Goal: Task Accomplishment & Management: Manage account settings

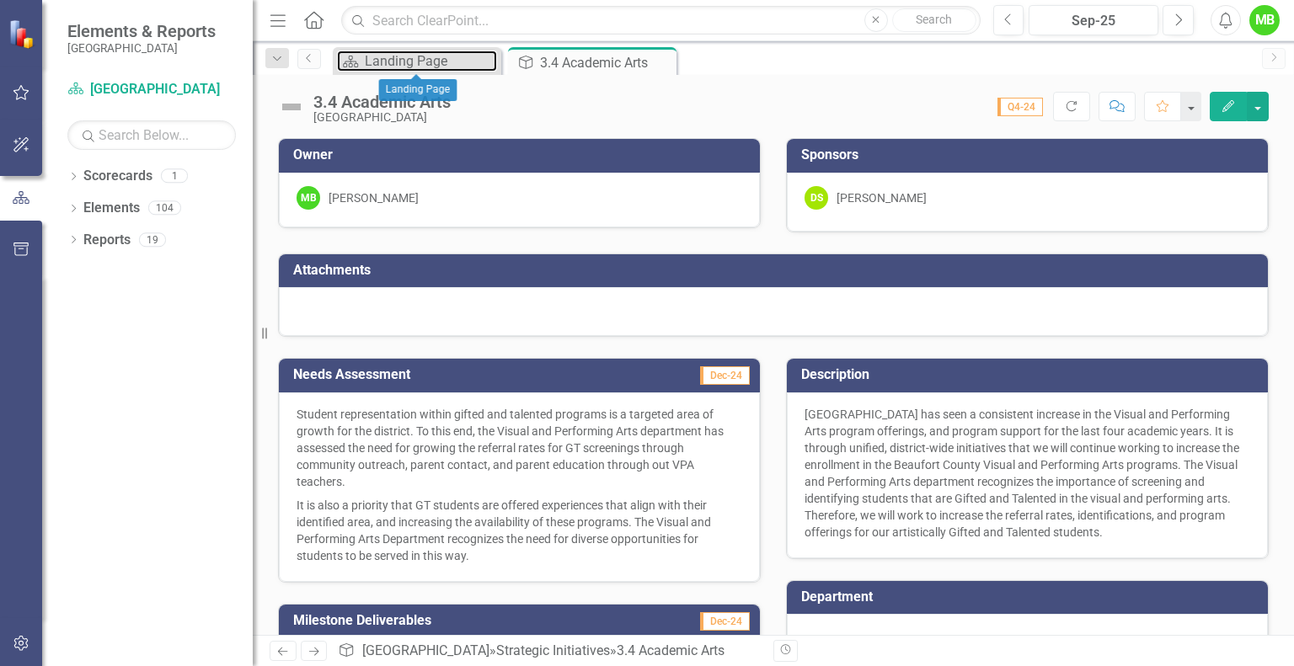
drag, startPoint x: 415, startPoint y: 60, endPoint x: 373, endPoint y: 56, distance: 42.2
click at [373, 56] on div "Landing Page" at bounding box center [431, 61] width 132 height 21
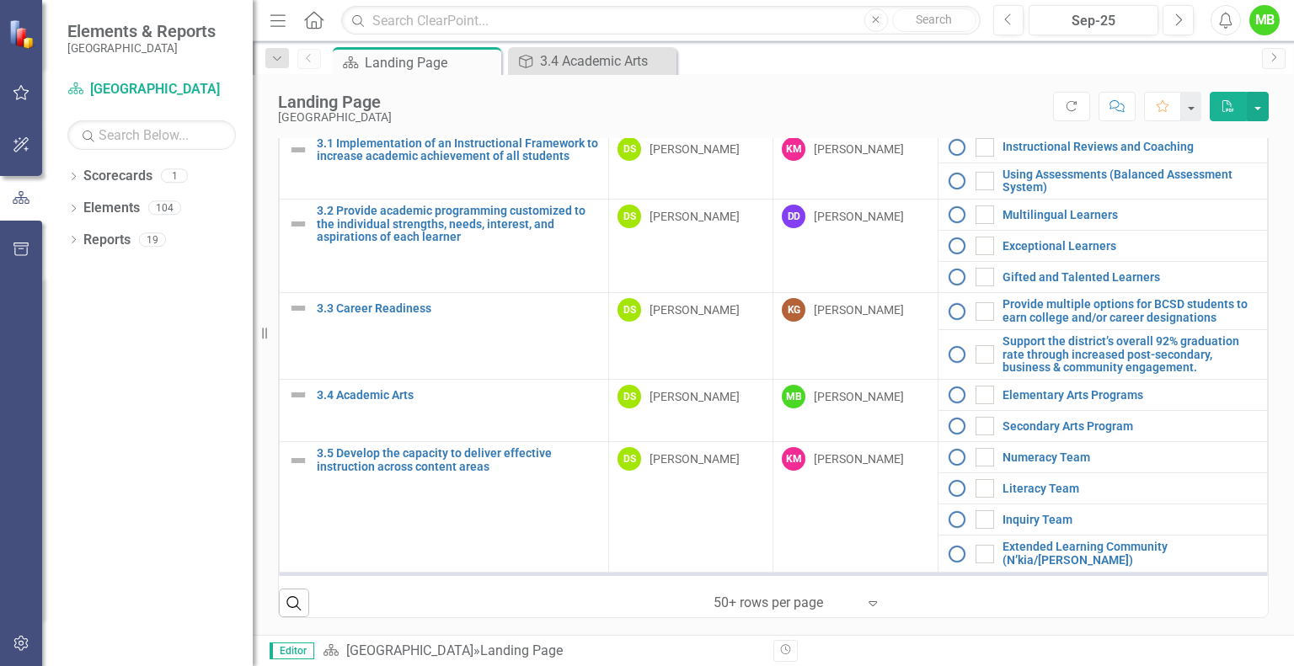
scroll to position [1213, 0]
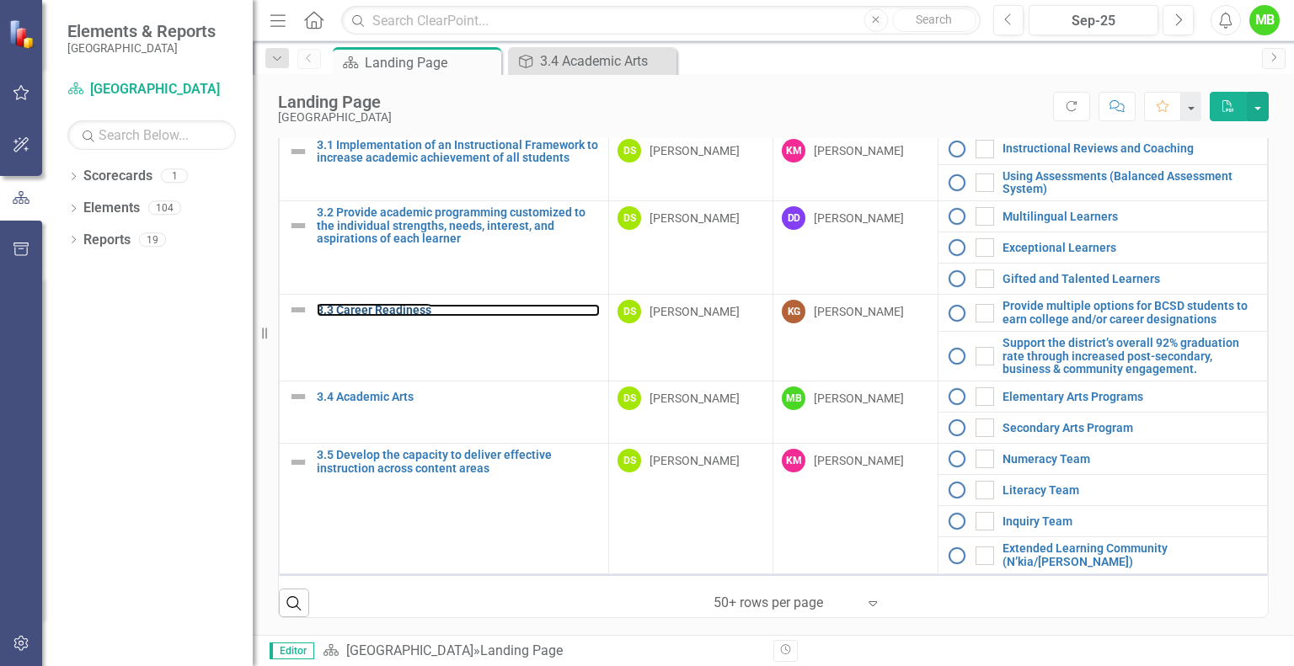
click at [383, 304] on link "3.3 Career Readiness" at bounding box center [458, 310] width 283 height 13
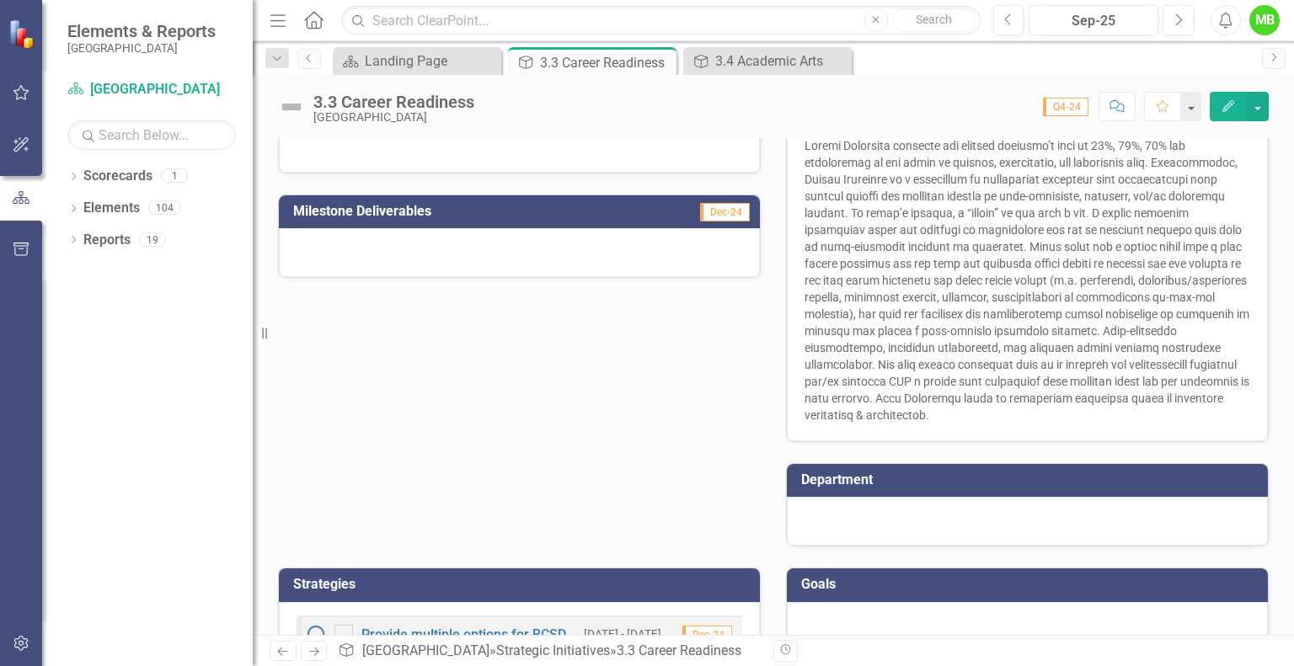
scroll to position [371, 0]
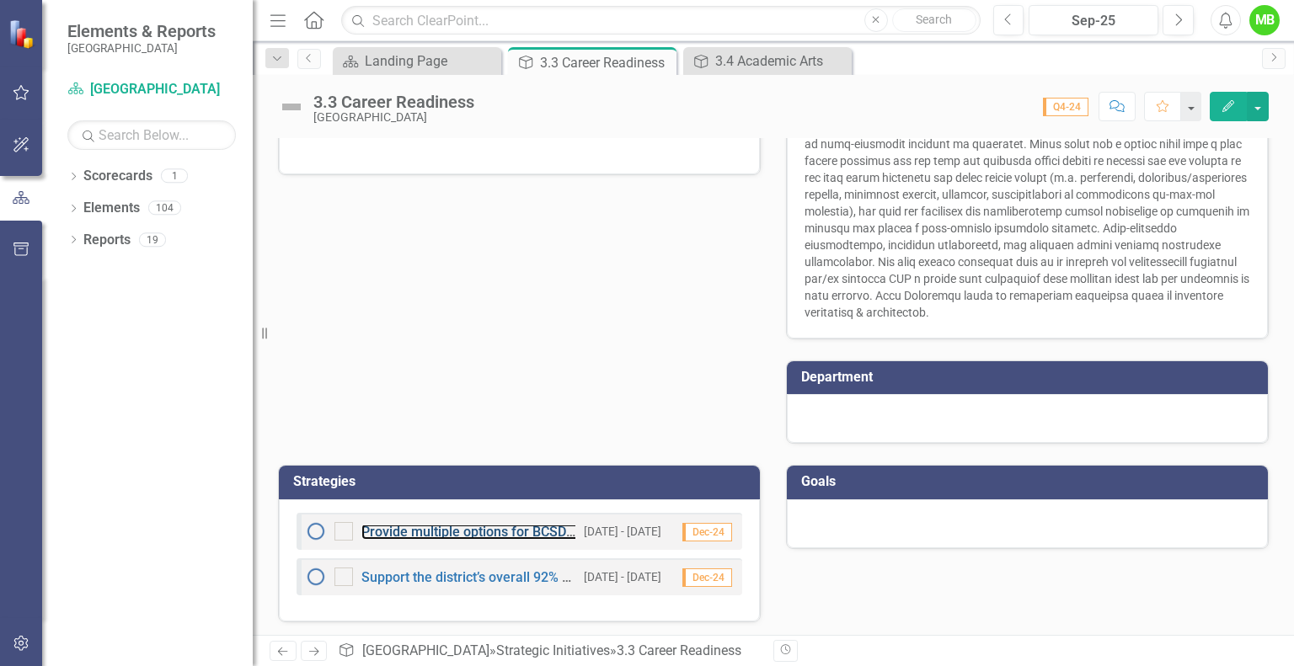
click at [494, 534] on link "Provide multiple options for BCSD students to earn college and/or career design…" at bounding box center [621, 532] width 521 height 16
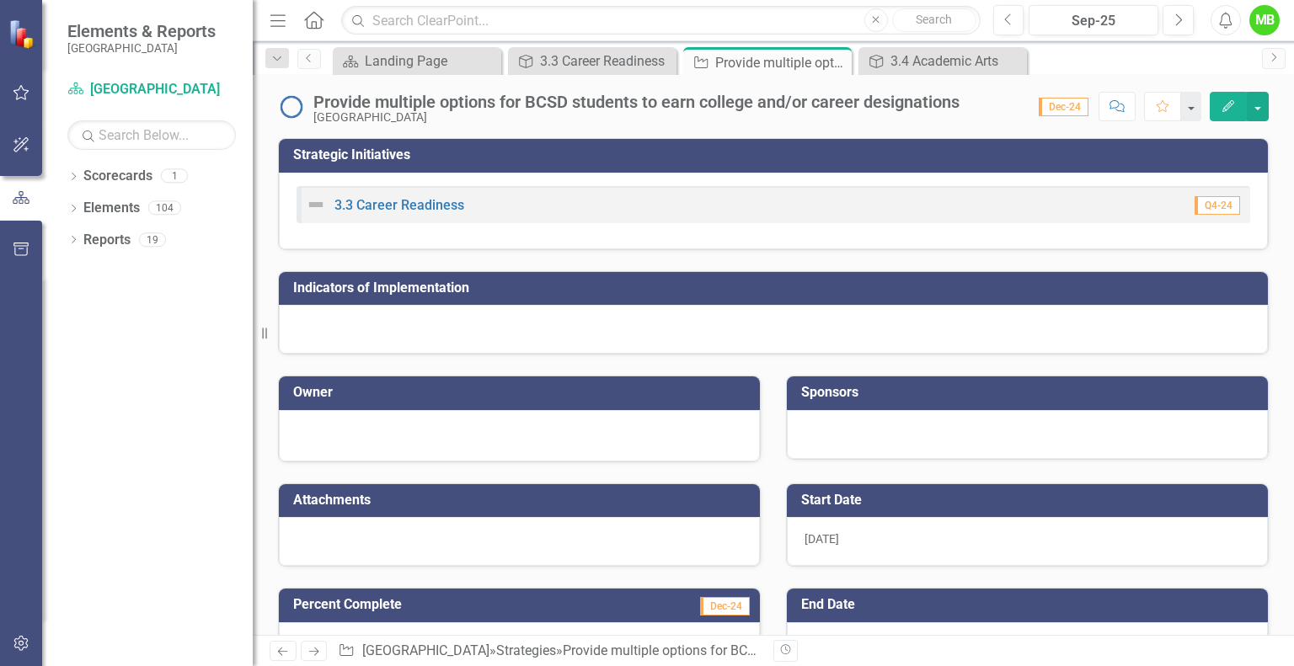
click at [0, 0] on icon "Close" at bounding box center [0, 0] width 0 height 0
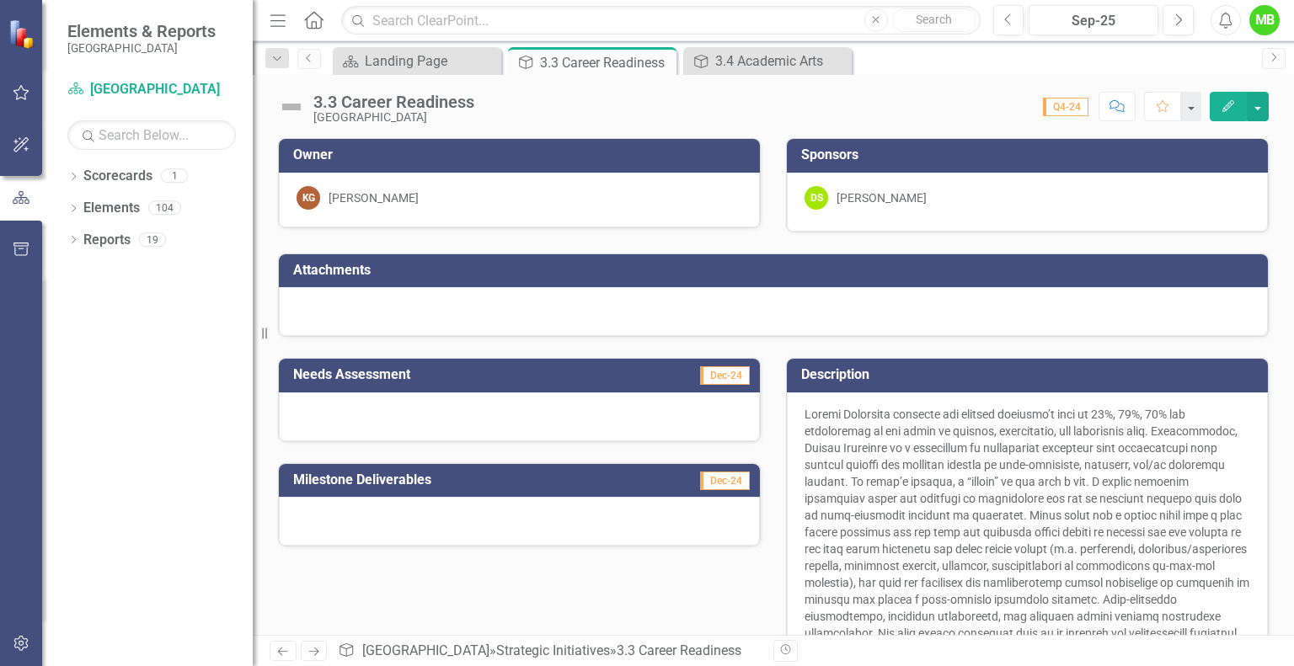
click at [0, 0] on icon "Close" at bounding box center [0, 0] width 0 height 0
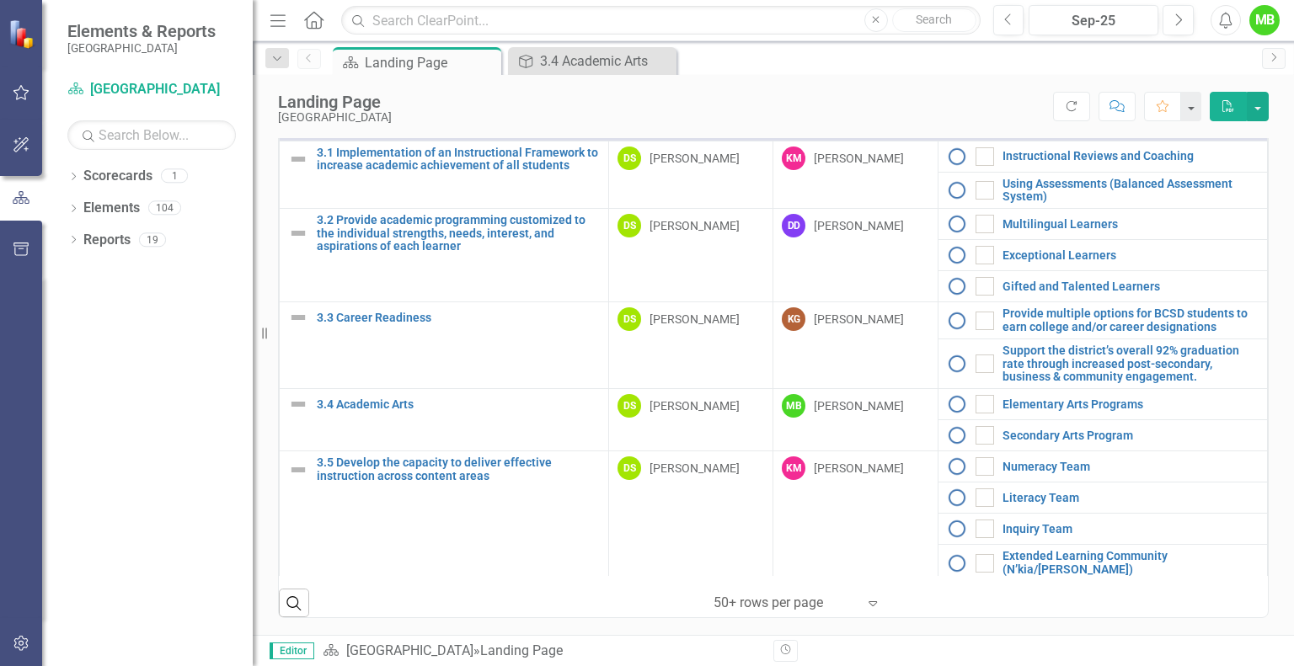
scroll to position [1211, 0]
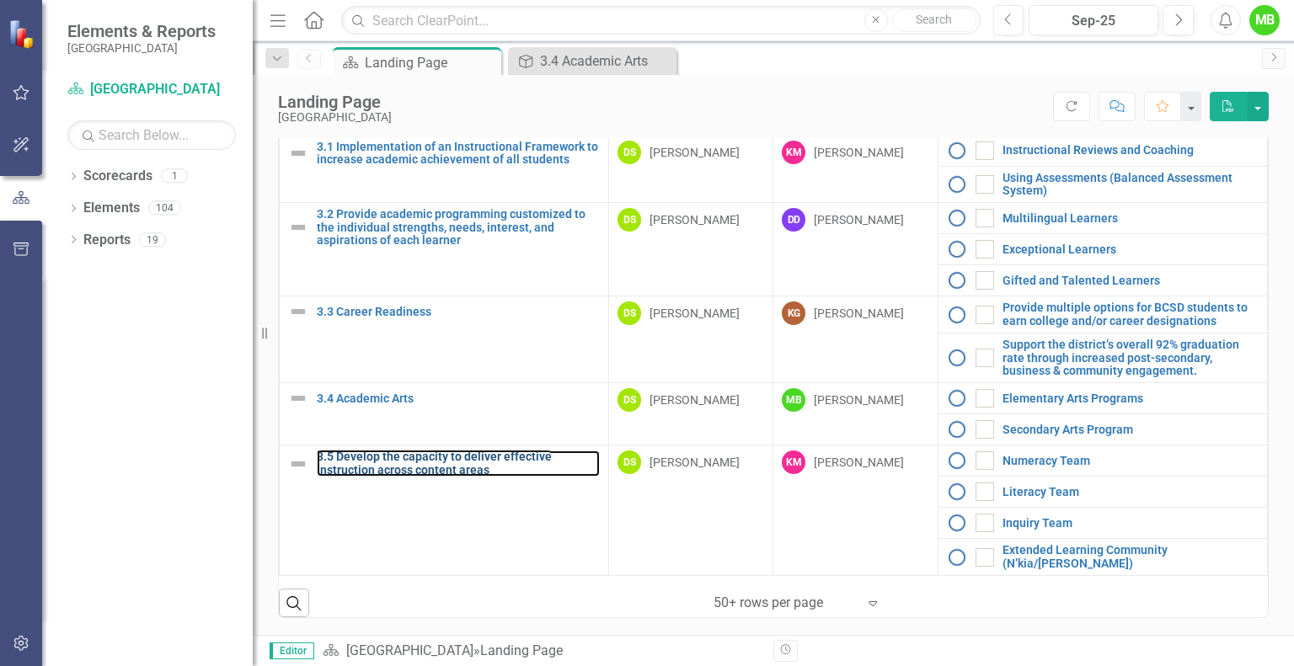
click at [487, 451] on link "3.5 Develop the capacity to deliver effective instruction across content areas" at bounding box center [458, 464] width 283 height 26
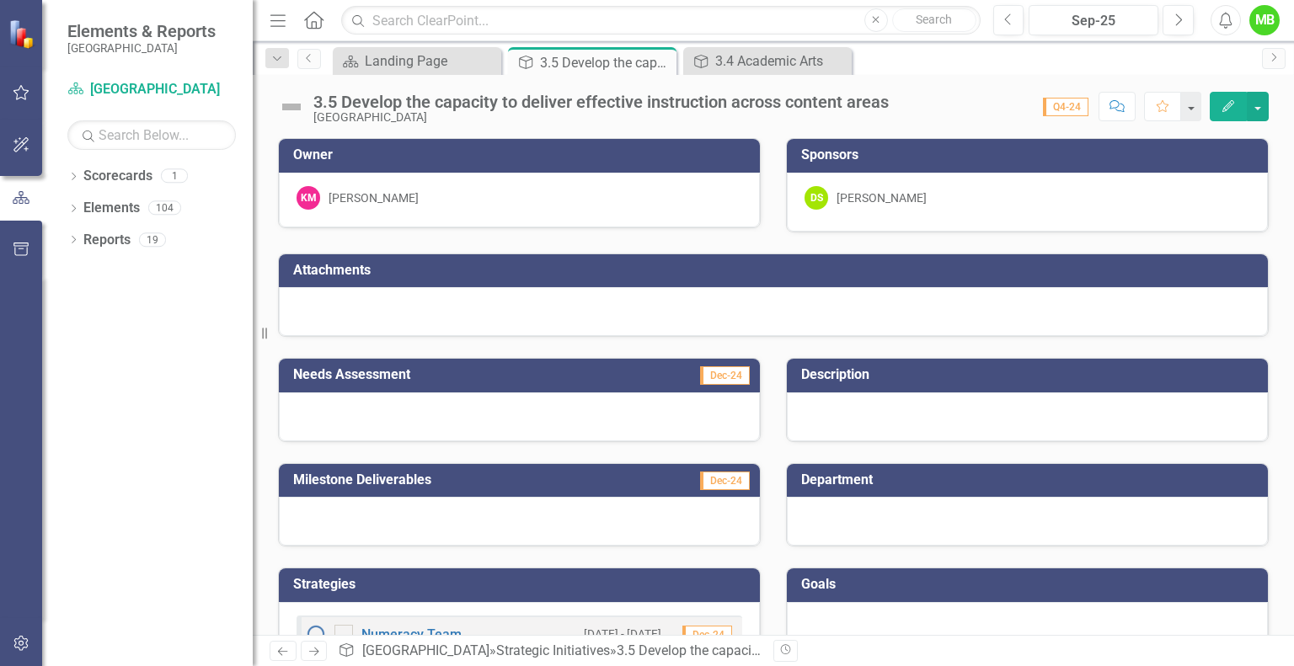
scroll to position [195, 0]
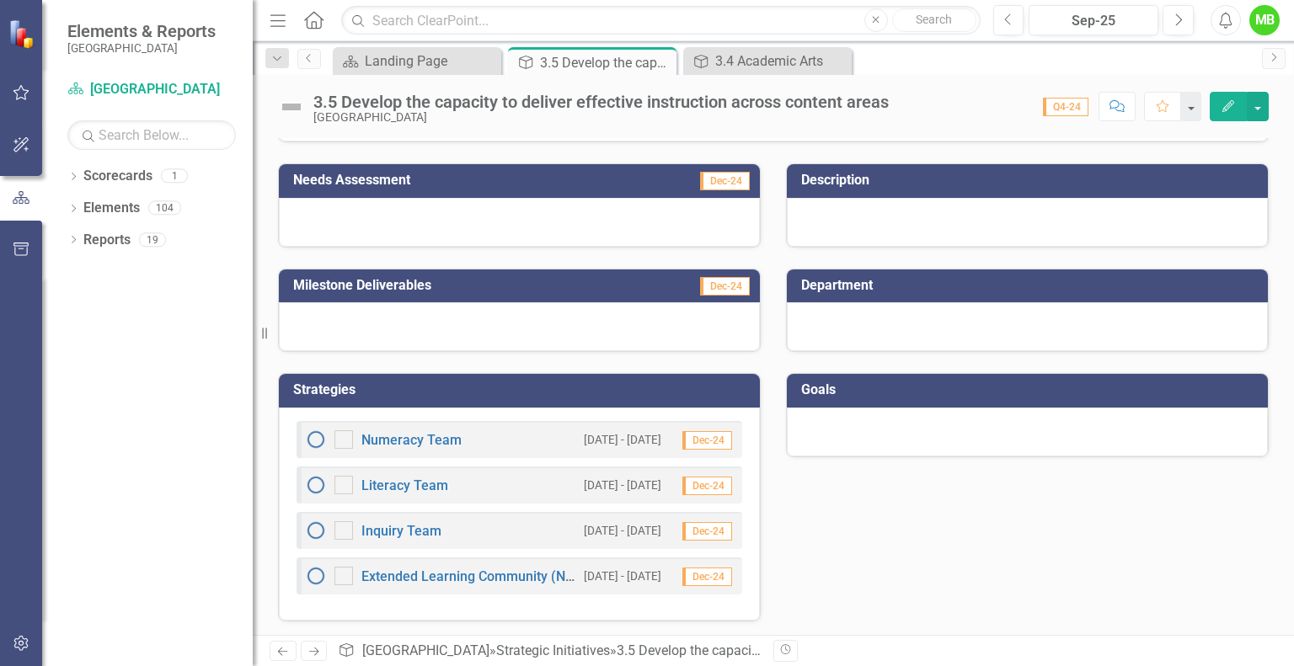
click at [0, 0] on icon "Close" at bounding box center [0, 0] width 0 height 0
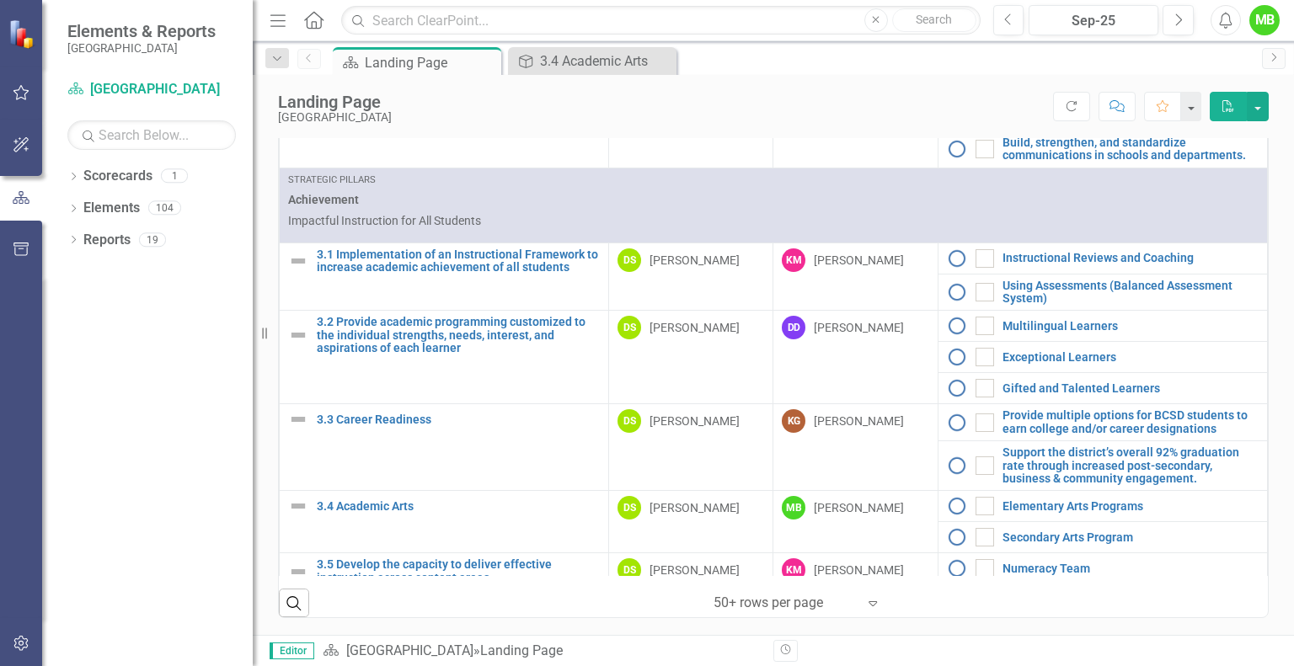
scroll to position [1159, 0]
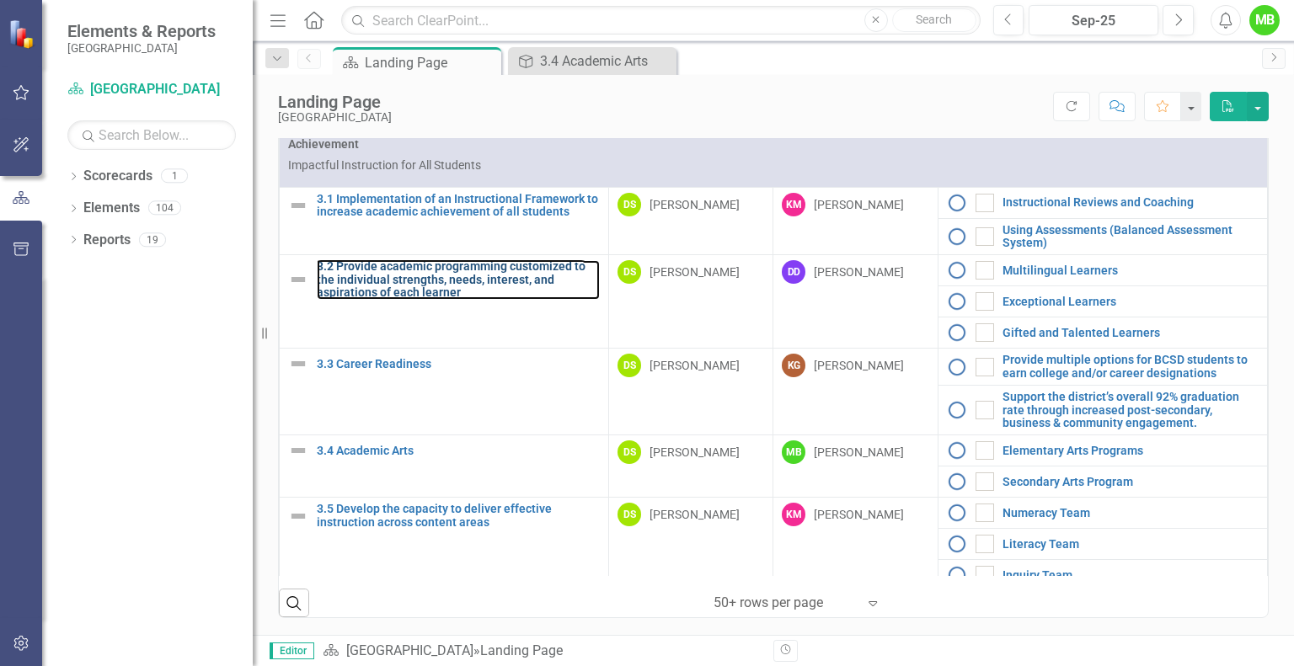
click at [448, 270] on link "3.2 Provide academic programming customized to the individual strengths, needs,…" at bounding box center [458, 279] width 283 height 39
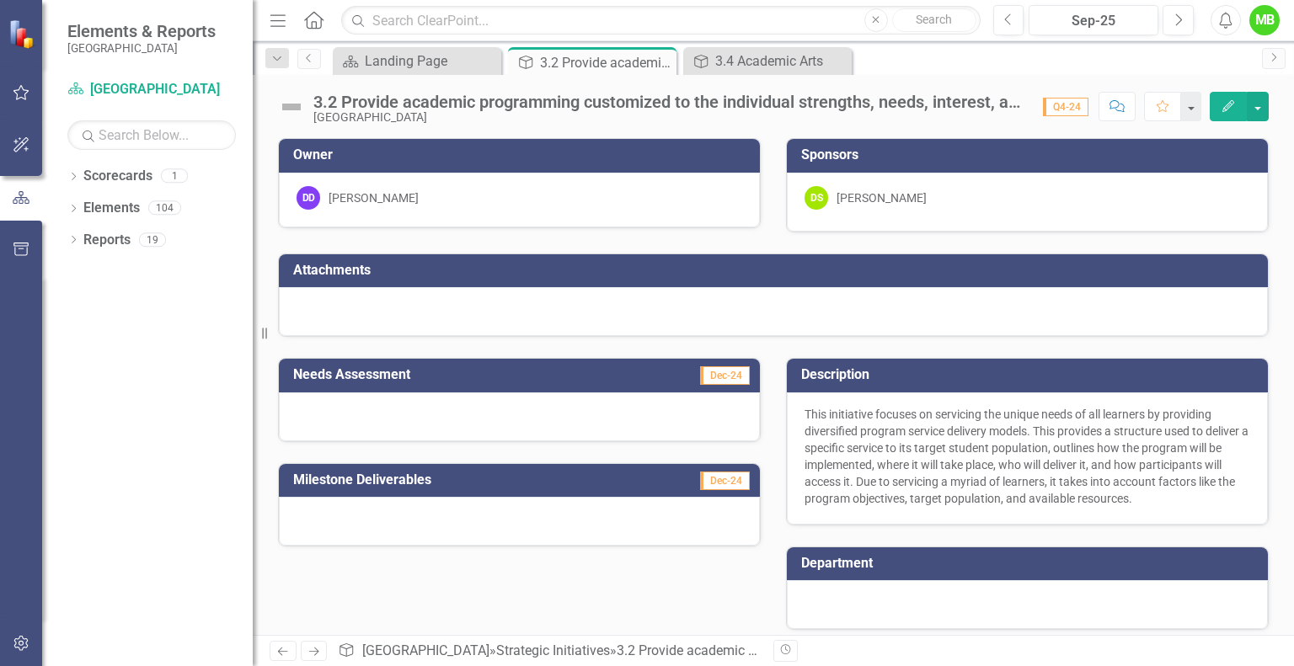
scroll to position [232, 0]
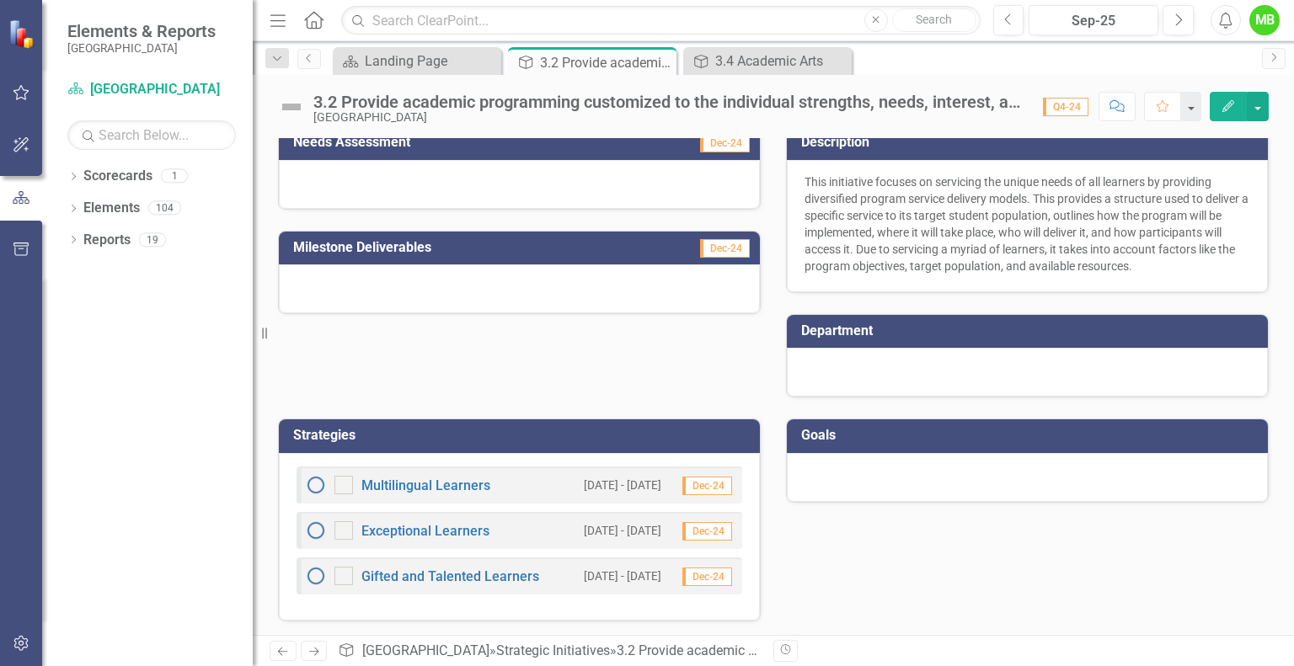
click at [465, 491] on div "Multilingual Learners" at bounding box center [398, 485] width 184 height 20
click at [467, 485] on link "Multilingual Learners" at bounding box center [425, 486] width 129 height 16
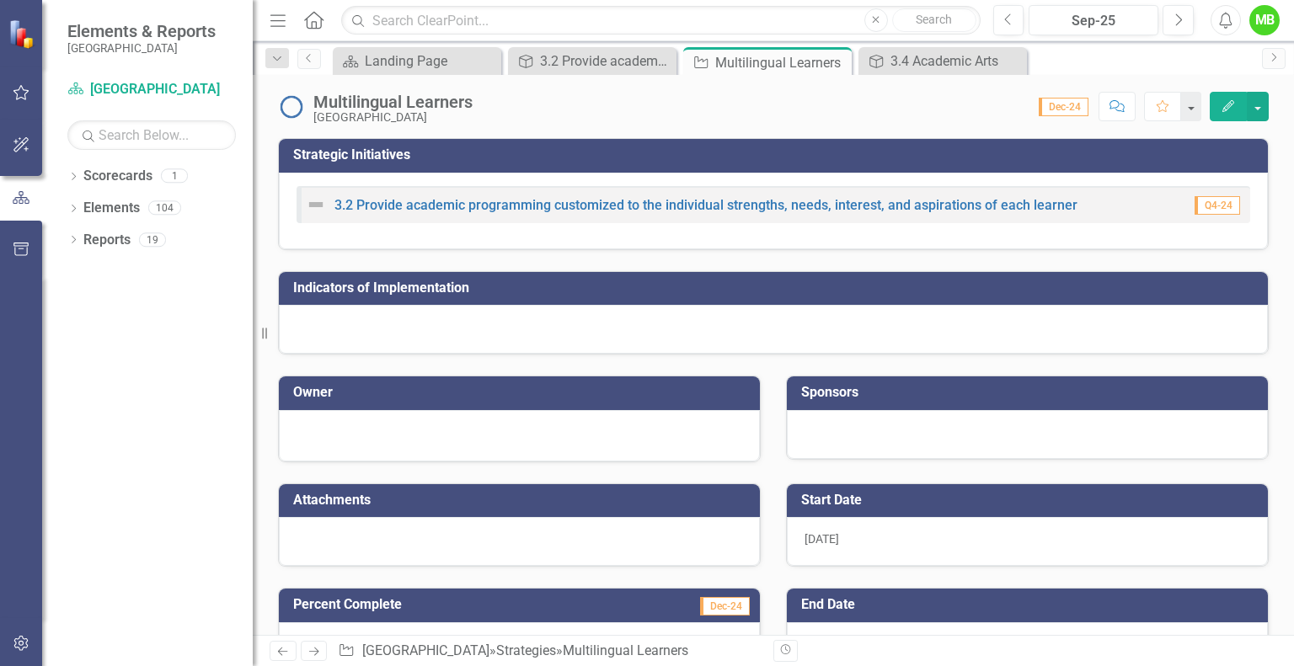
click at [0, 0] on icon at bounding box center [0, 0] width 0 height 0
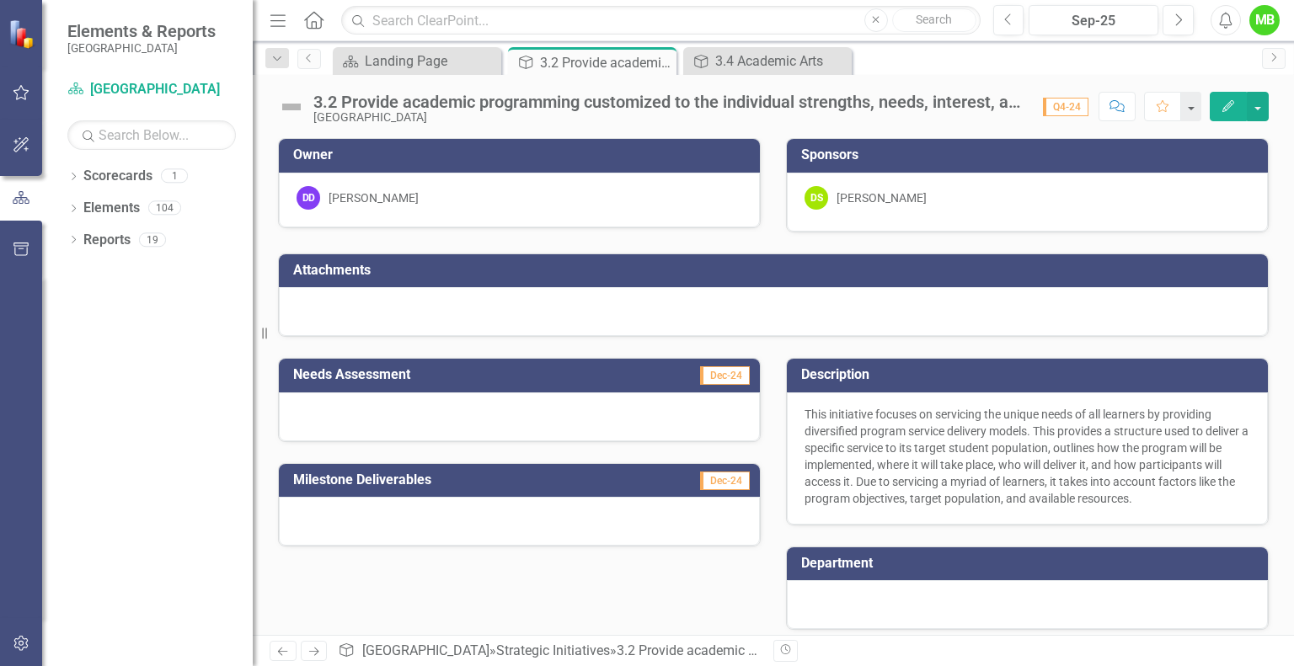
click at [0, 0] on icon "Close" at bounding box center [0, 0] width 0 height 0
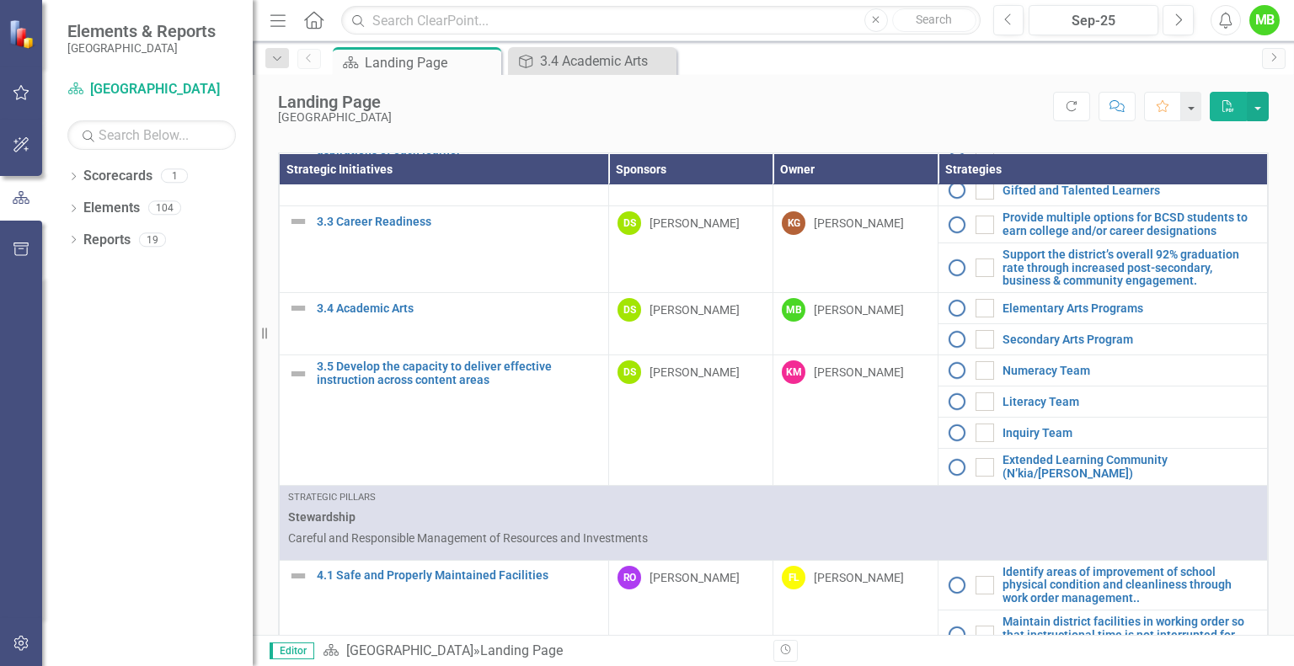
scroll to position [1378, 0]
click at [500, 574] on link "4.1 Safe and Properly Maintained Facilities" at bounding box center [458, 575] width 283 height 13
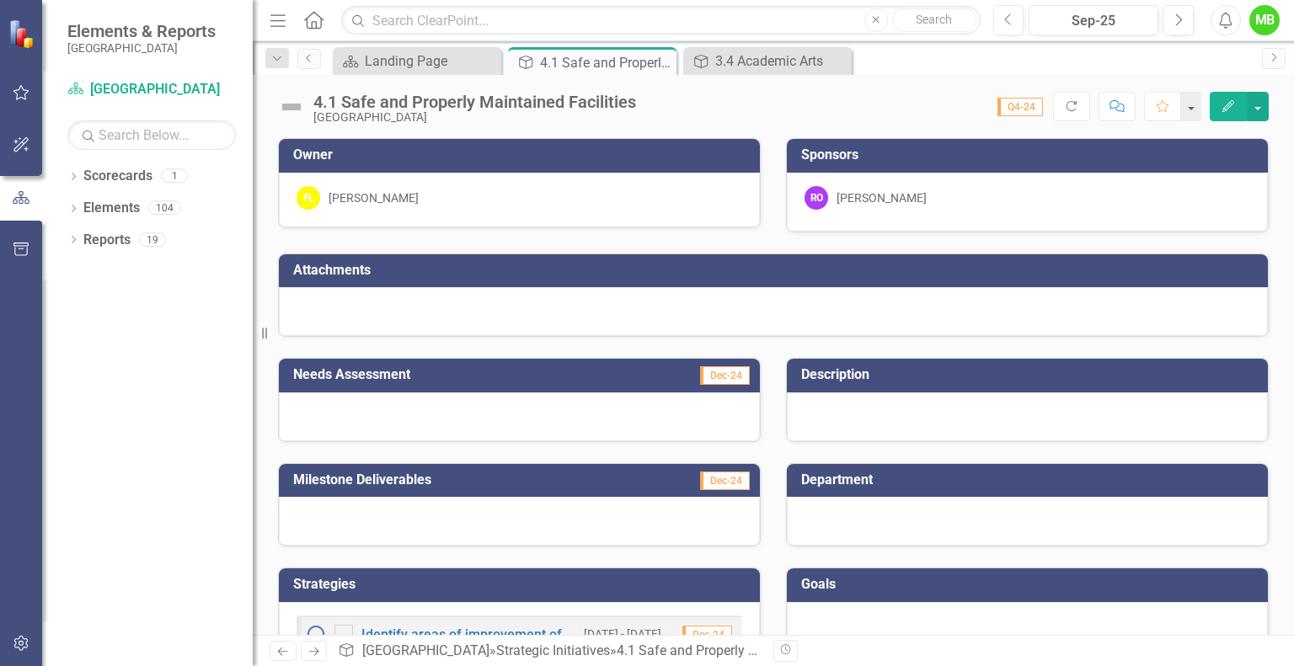
click at [0, 0] on div "Close" at bounding box center [0, 0] width 0 height 0
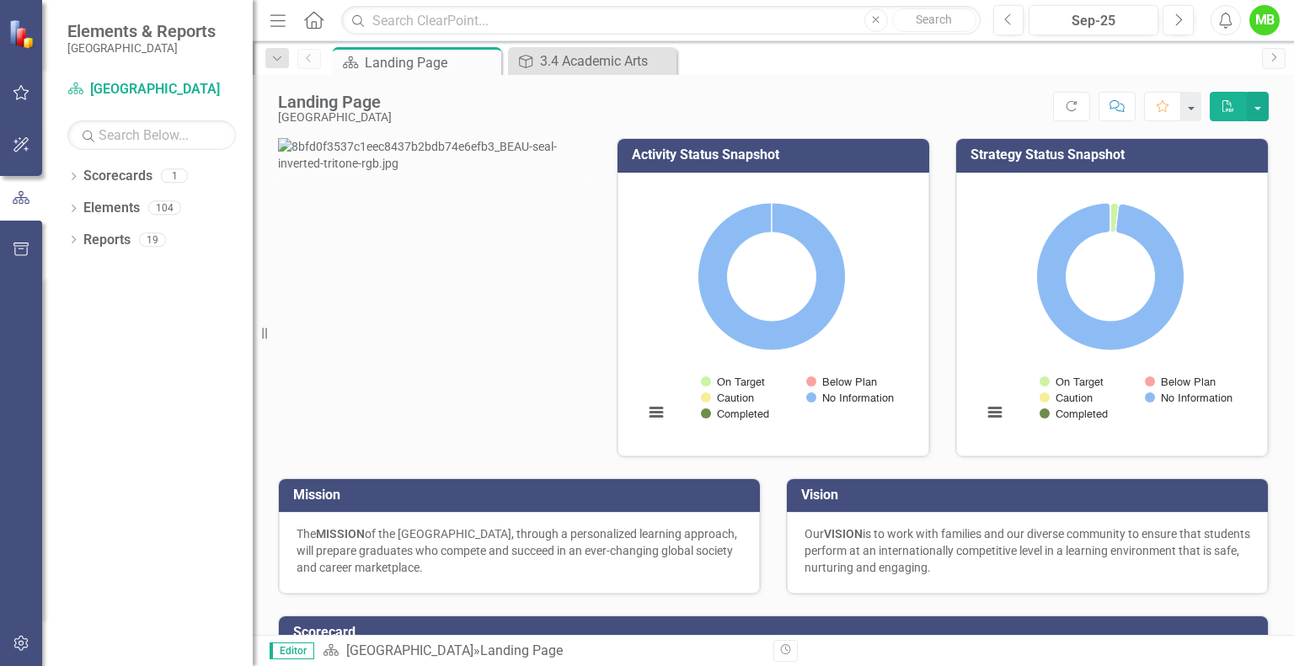
click at [434, 67] on div "Landing Page" at bounding box center [431, 62] width 132 height 21
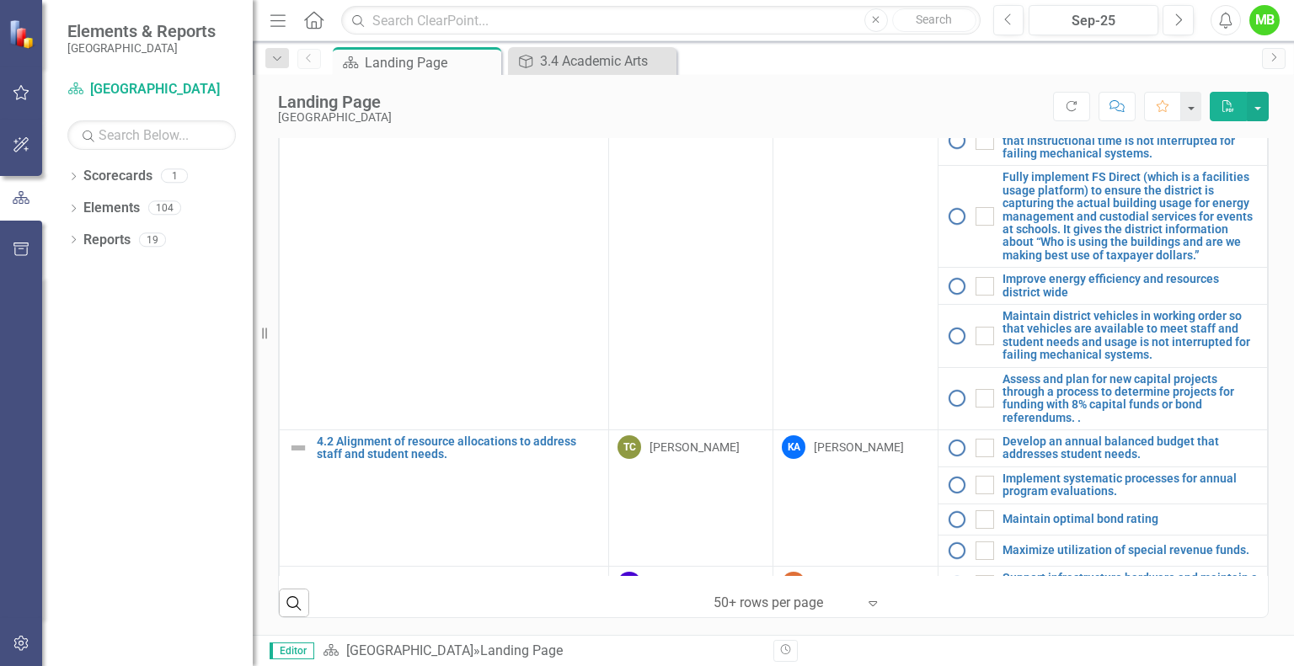
scroll to position [1940, 0]
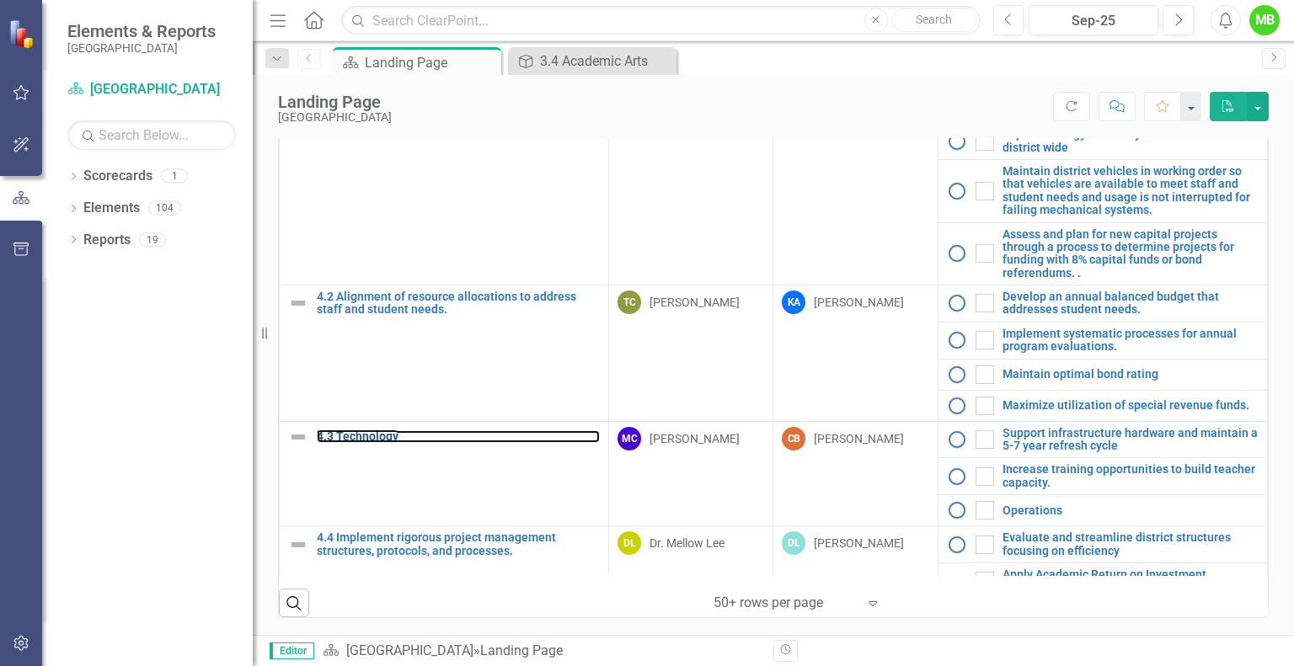
click at [375, 430] on link "4.3 Technology" at bounding box center [458, 436] width 283 height 13
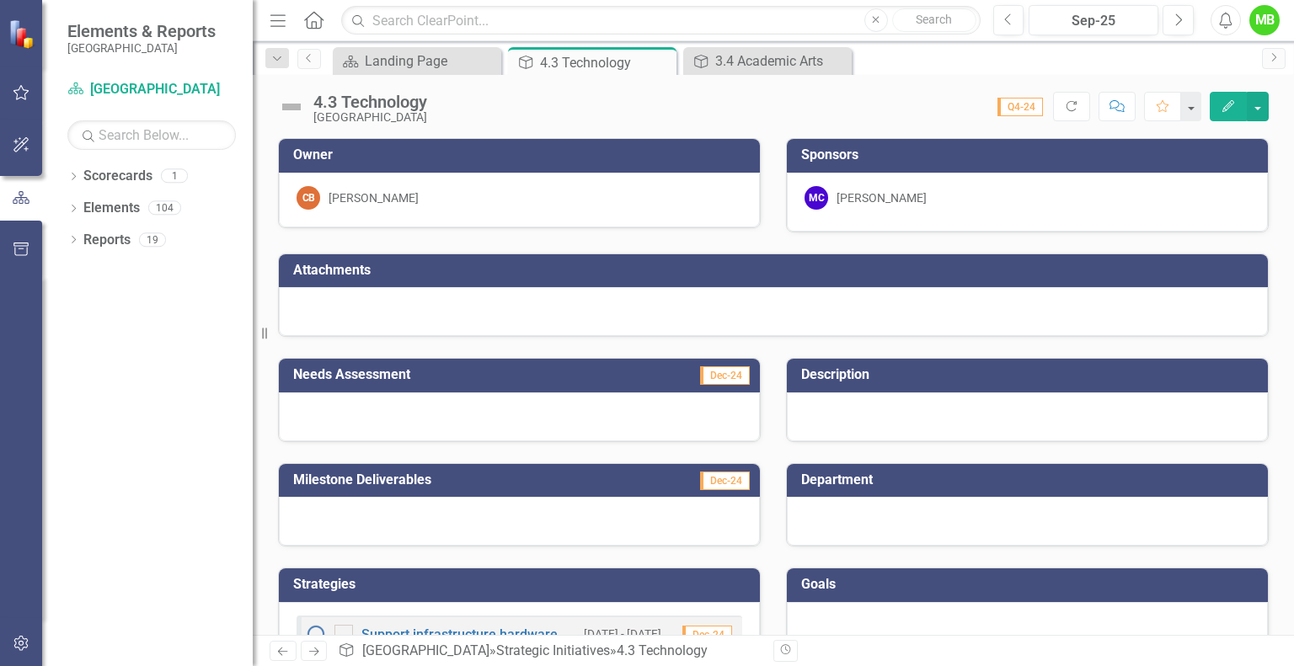
click at [0, 0] on icon "Close" at bounding box center [0, 0] width 0 height 0
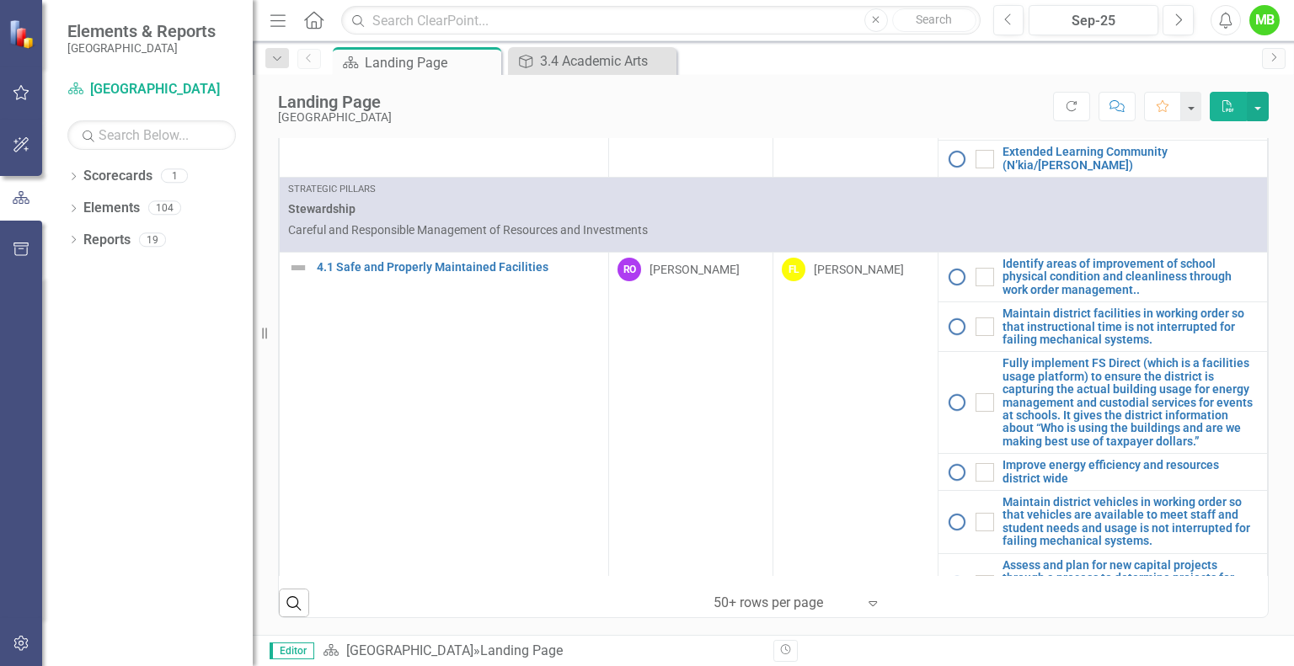
scroll to position [1940, 0]
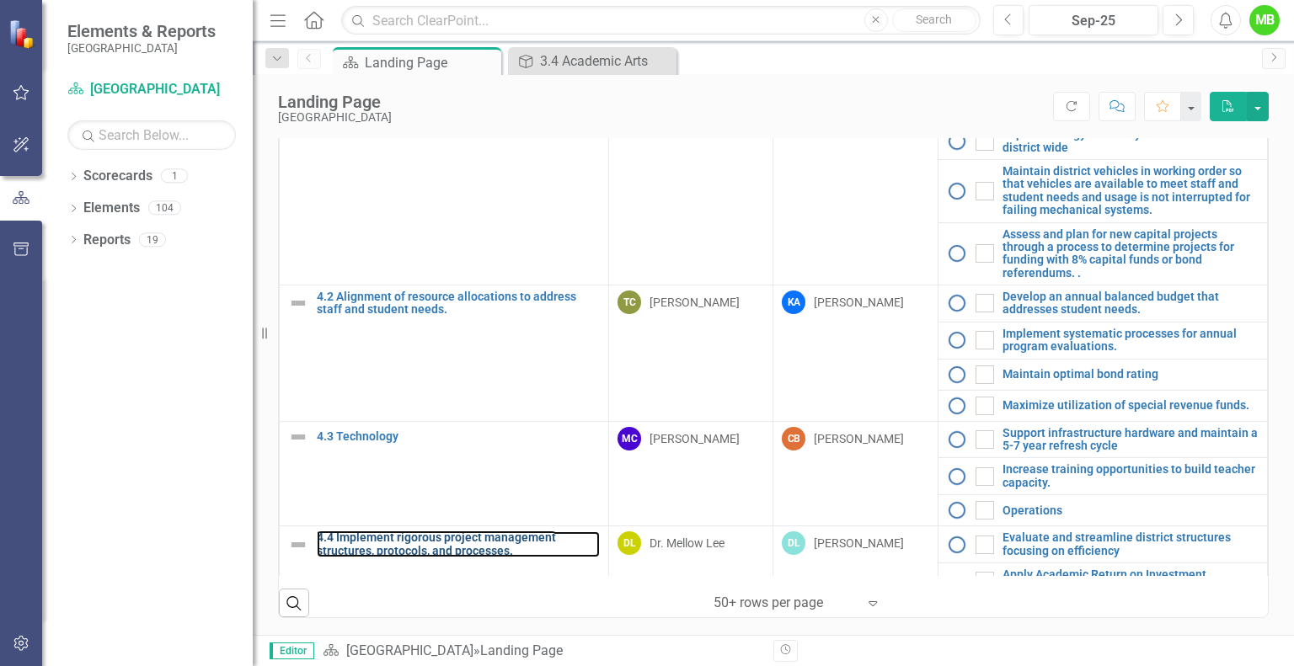
click at [462, 531] on link "4.4 Implement rigorous project management structures, protocols, and processes." at bounding box center [458, 544] width 283 height 26
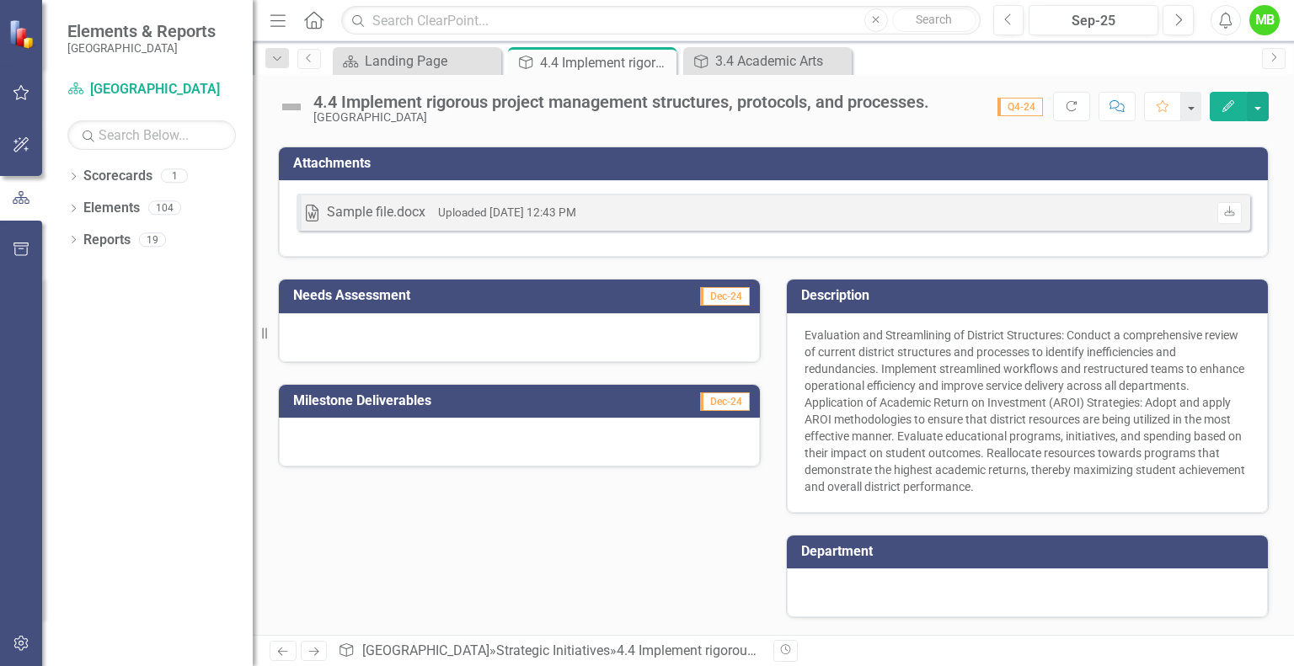
scroll to position [281, 0]
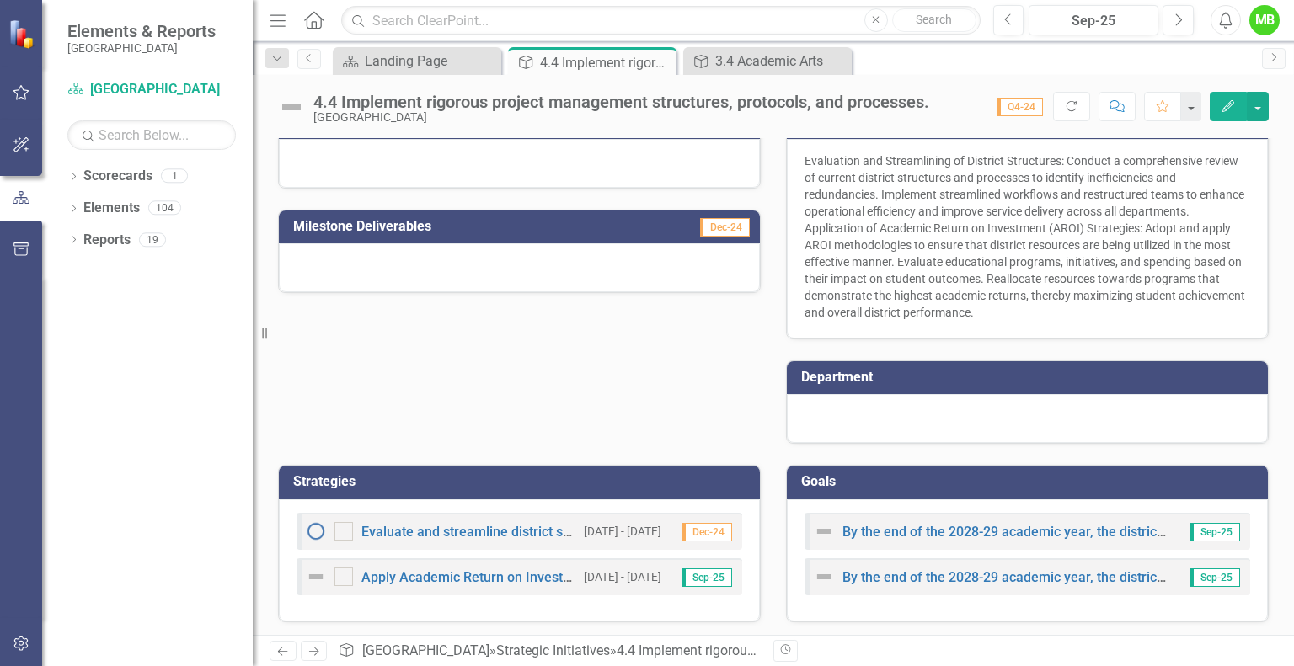
click at [519, 582] on div "Apply Academic Return on Investment Strategies" at bounding box center [441, 577] width 270 height 20
click at [520, 574] on link "Apply Academic Return on Investment Strategies" at bounding box center [510, 577] width 298 height 16
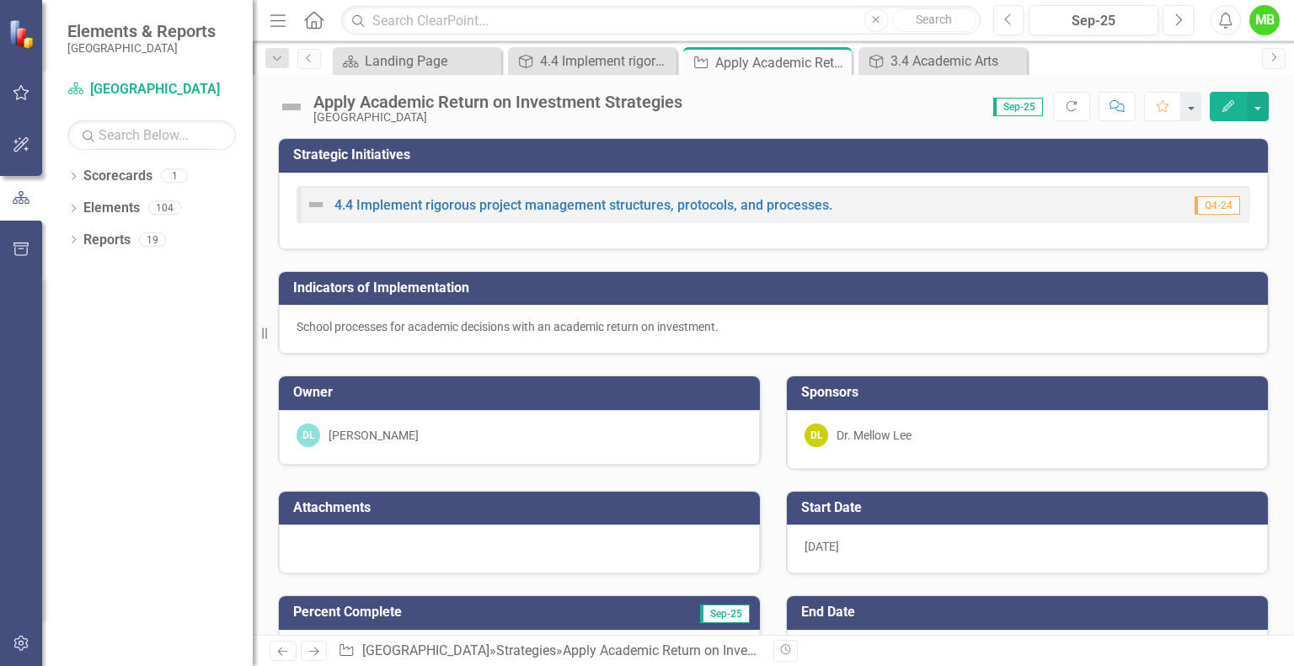
drag, startPoint x: 839, startPoint y: 60, endPoint x: 751, endPoint y: 100, distance: 96.5
click at [751, 100] on div "Score: 0.00 Sep-25 Completed Refresh Comment Favorite Edit" at bounding box center [980, 106] width 578 height 29
click at [0, 0] on icon "Close" at bounding box center [0, 0] width 0 height 0
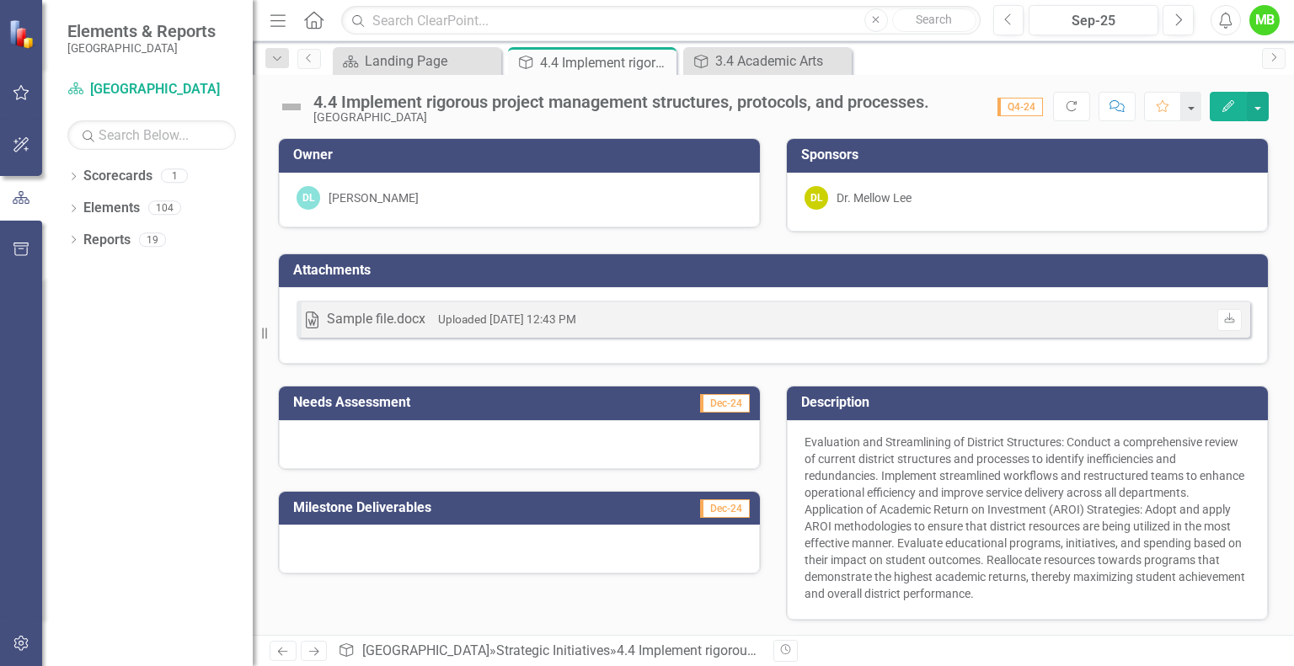
click at [0, 0] on icon "Close" at bounding box center [0, 0] width 0 height 0
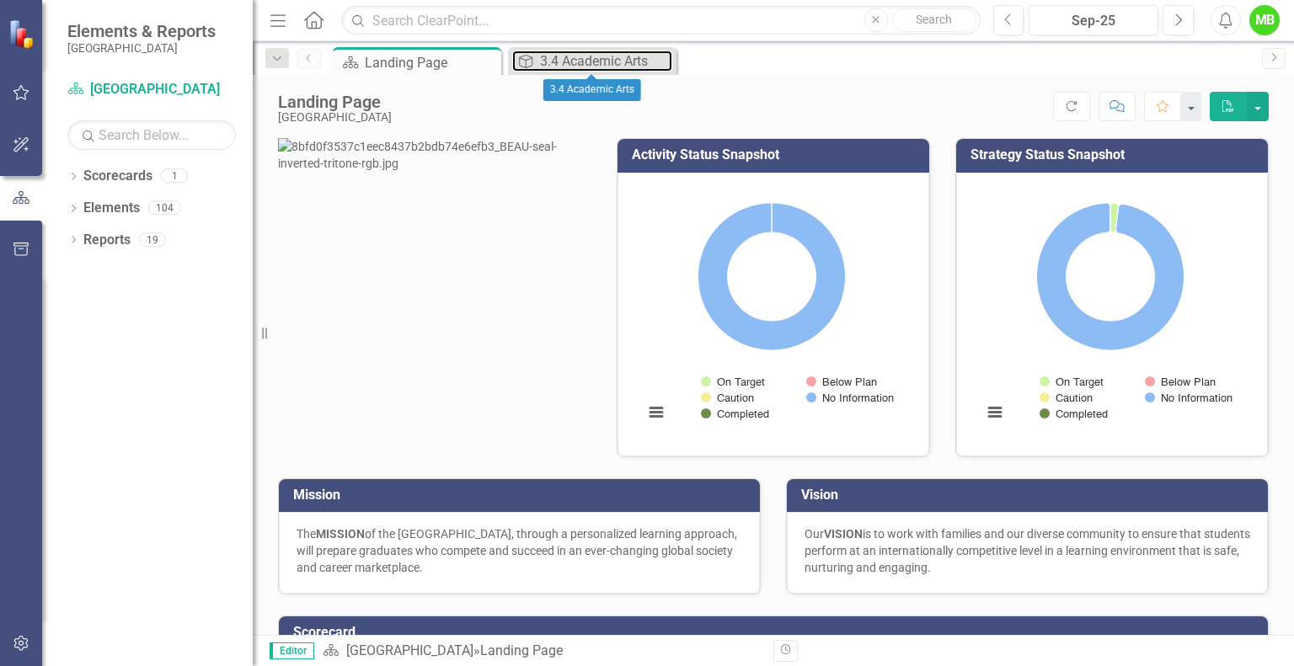
click at [599, 58] on div "3.4 Academic Arts" at bounding box center [606, 61] width 132 height 21
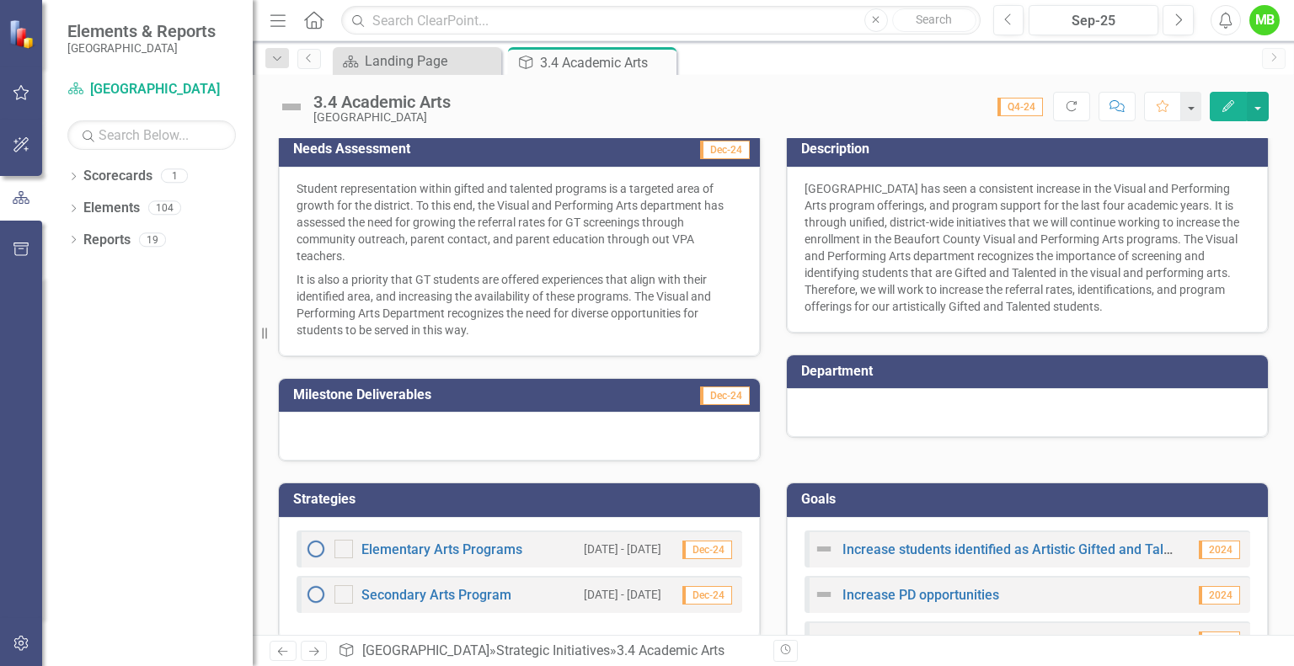
scroll to position [290, 0]
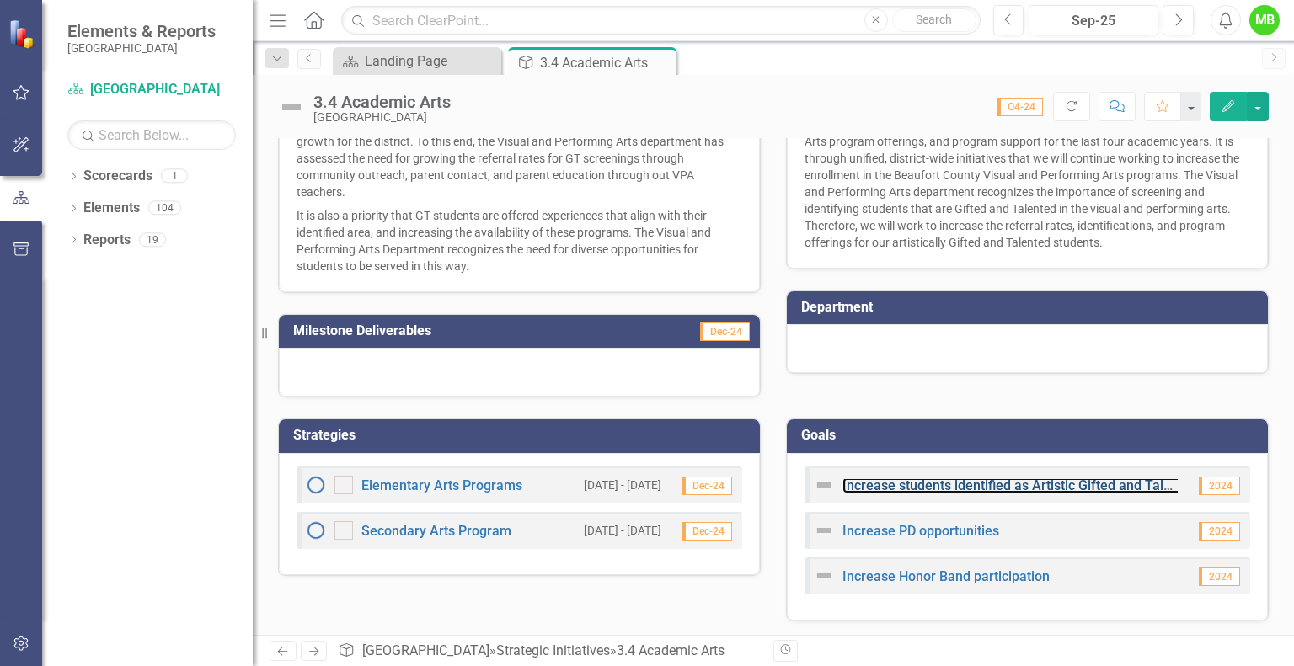
click at [994, 483] on link "Increase students identified as Artistic Gifted and Talented" at bounding box center [1019, 486] width 355 height 16
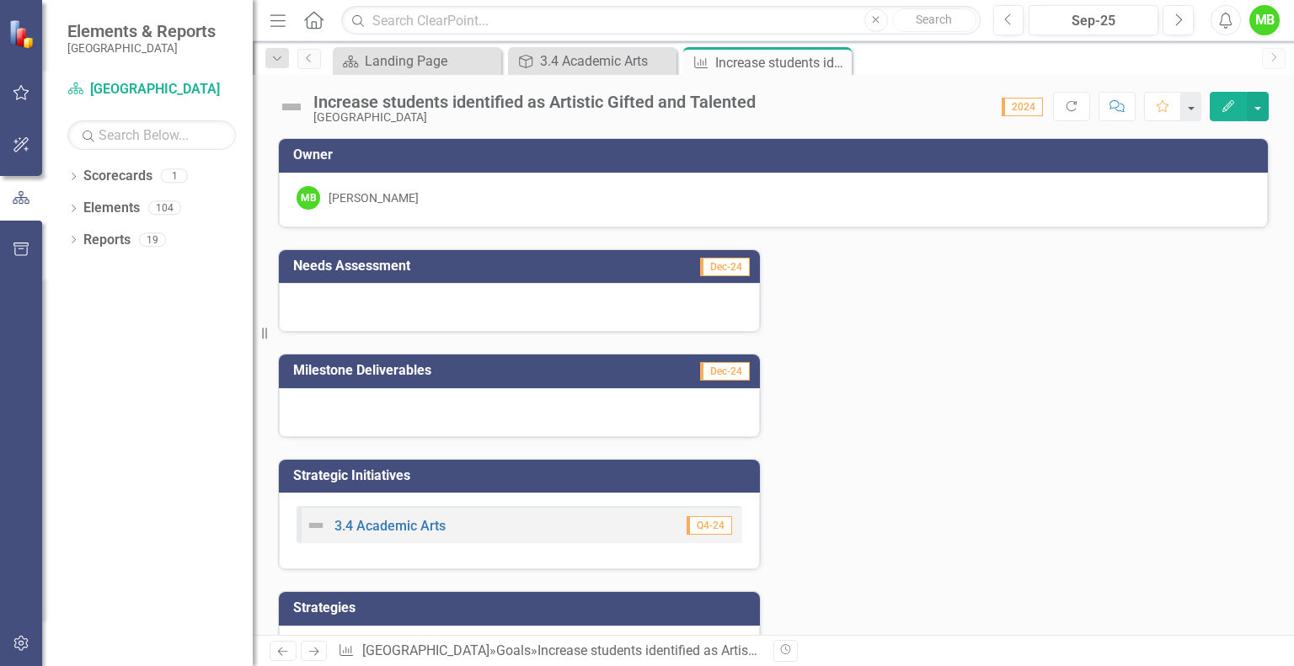
click at [487, 312] on div at bounding box center [519, 307] width 481 height 49
click at [464, 307] on div at bounding box center [519, 307] width 481 height 49
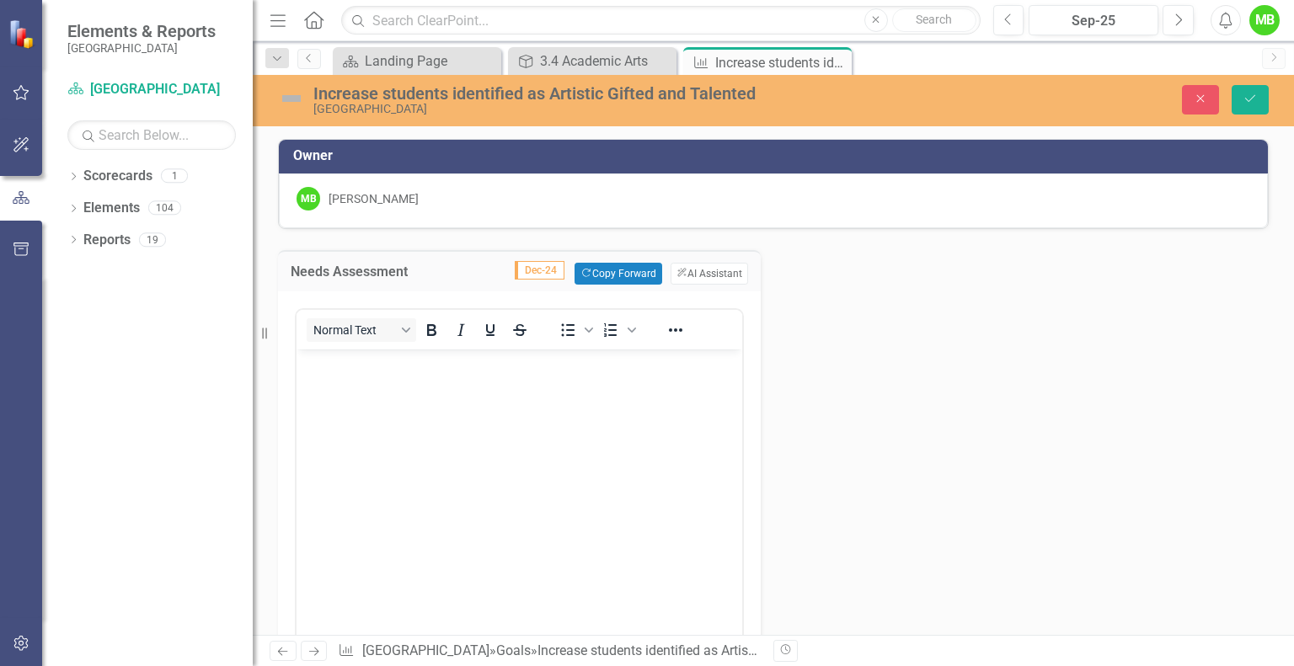
click at [553, 401] on body "Rich Text Area. Press ALT-0 for help." at bounding box center [519, 476] width 446 height 253
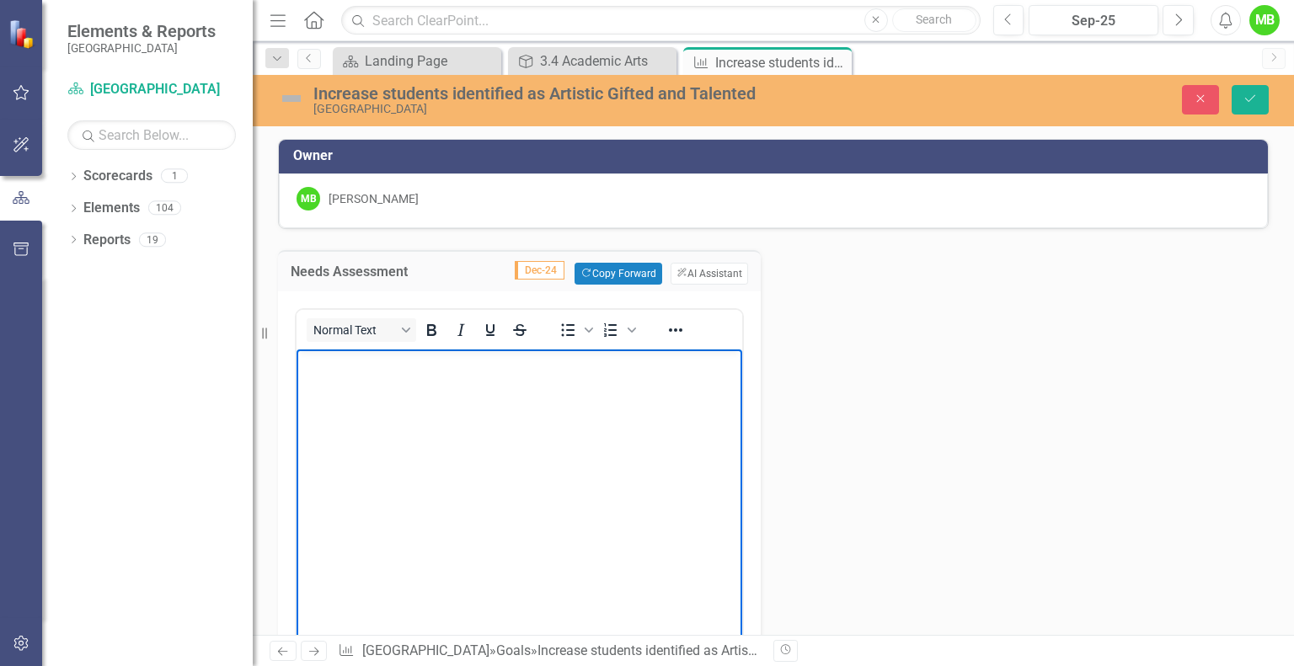
click at [593, 54] on div "3.4 Academic Arts" at bounding box center [606, 61] width 132 height 21
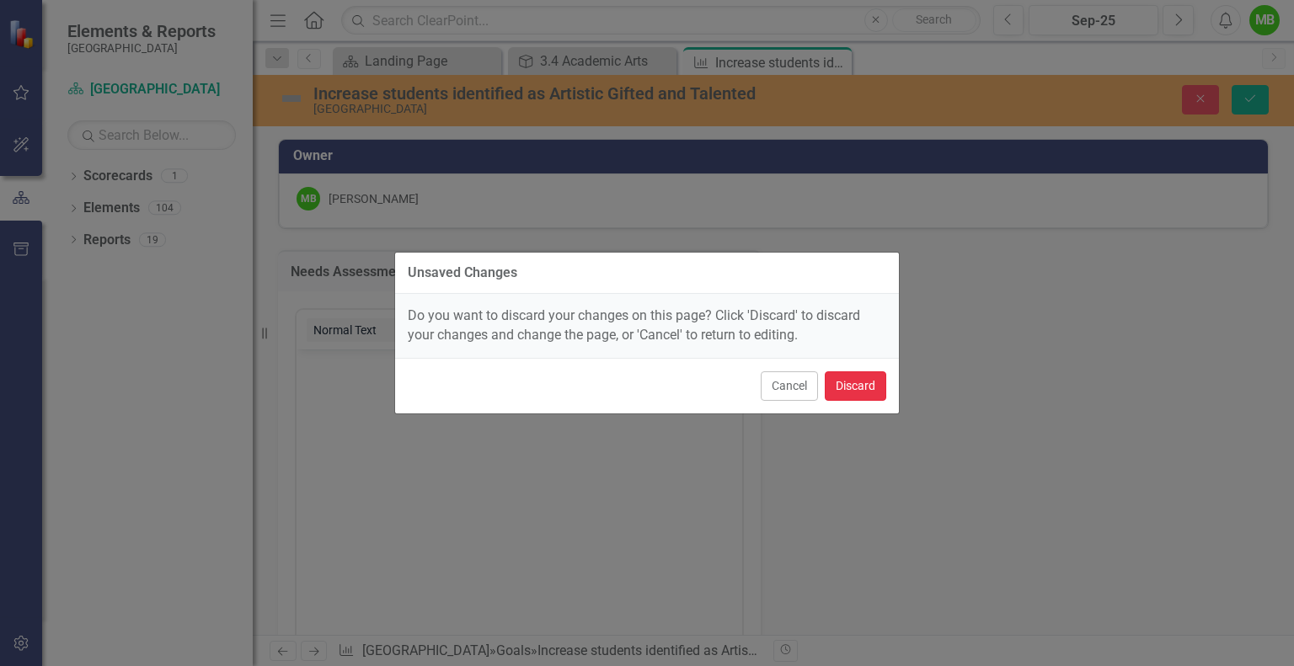
click at [852, 389] on button "Discard" at bounding box center [855, 385] width 61 height 29
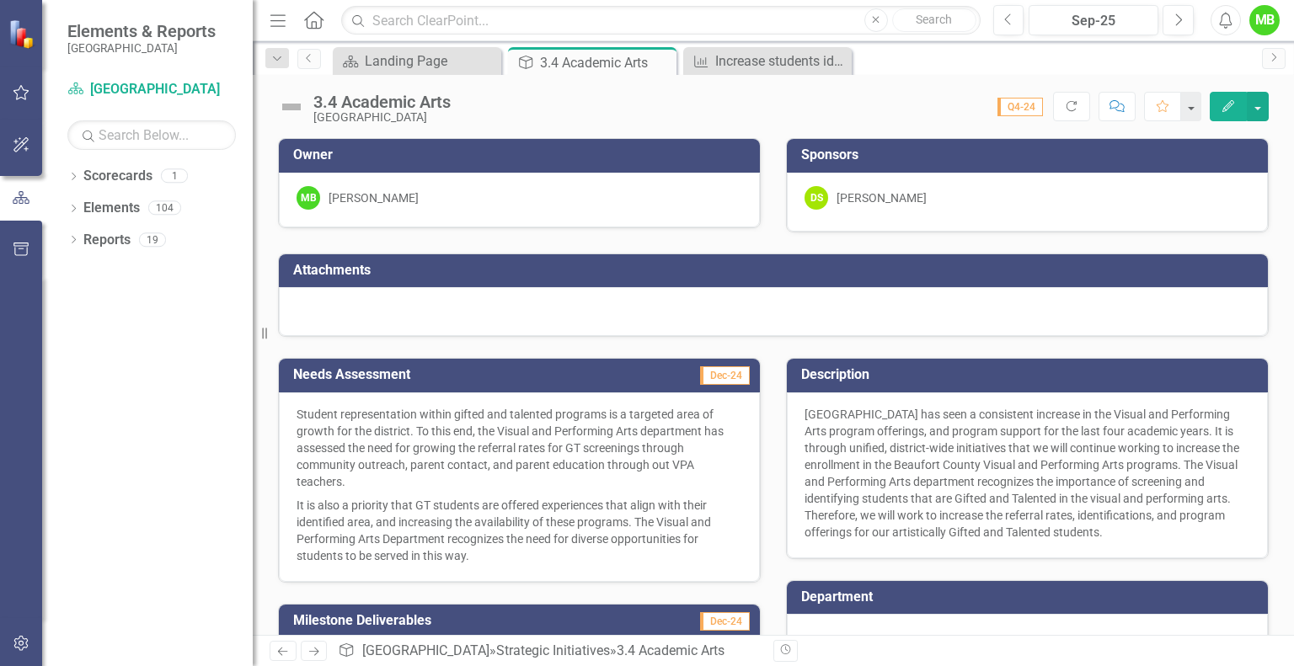
drag, startPoint x: 362, startPoint y: 474, endPoint x: 281, endPoint y: 409, distance: 103.6
click at [281, 409] on div "Student representation within gifted and talented programs is a targeted area o…" at bounding box center [519, 487] width 481 height 190
click at [334, 478] on p "Student representation within gifted and talented programs is a targeted area o…" at bounding box center [519, 450] width 446 height 88
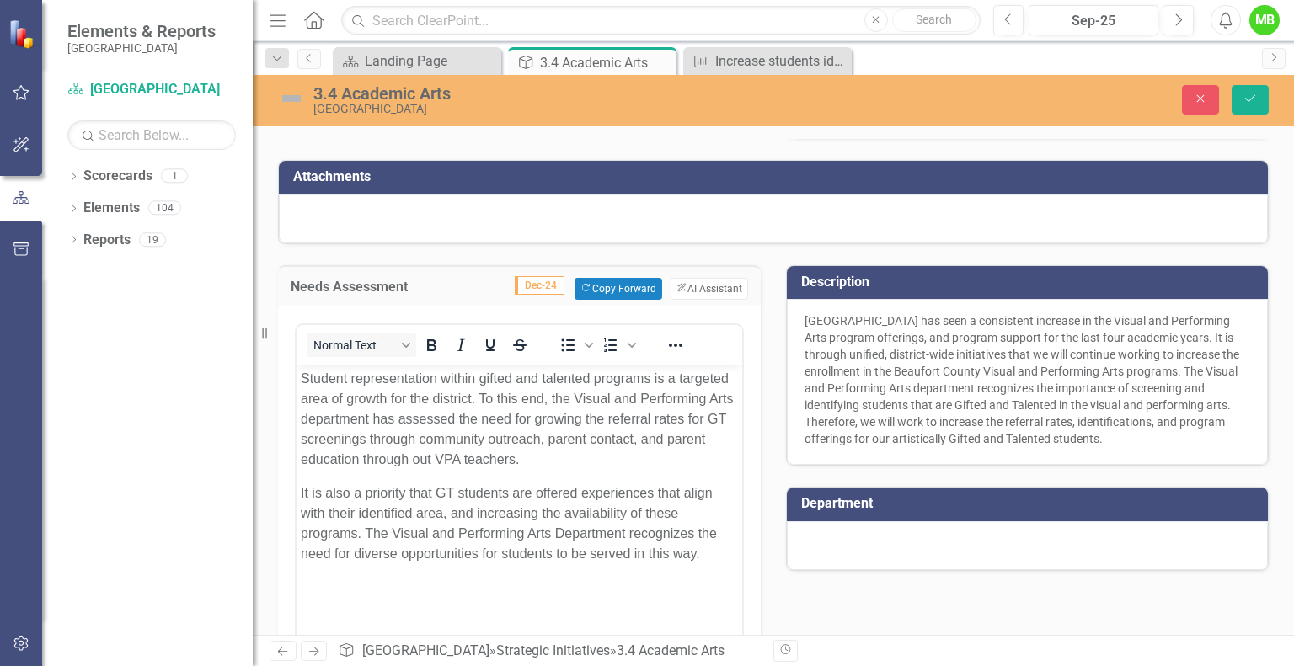
scroll to position [104, 0]
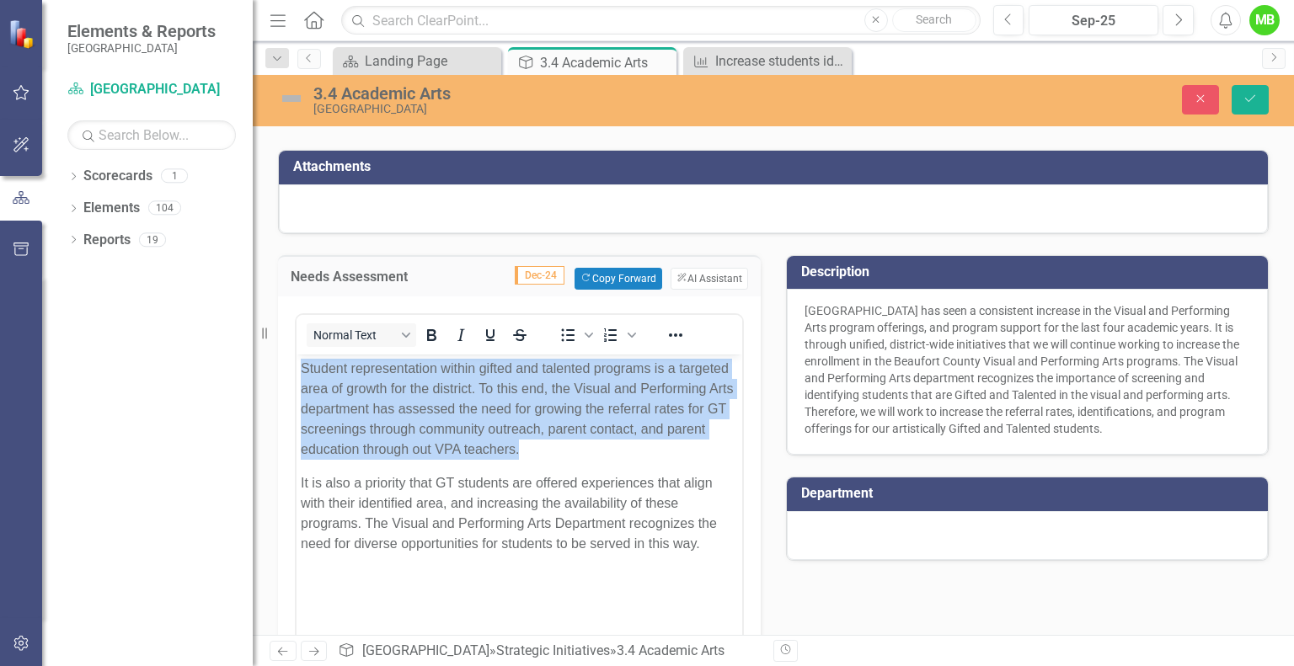
drag, startPoint x: 539, startPoint y: 445, endPoint x: 273, endPoint y: 371, distance: 276.3
click at [296, 371] on html "Student representation within gifted and talented programs is a targeted area o…" at bounding box center [519, 480] width 446 height 253
copy p "Student representation within gifted and talented programs is a targeted area o…"
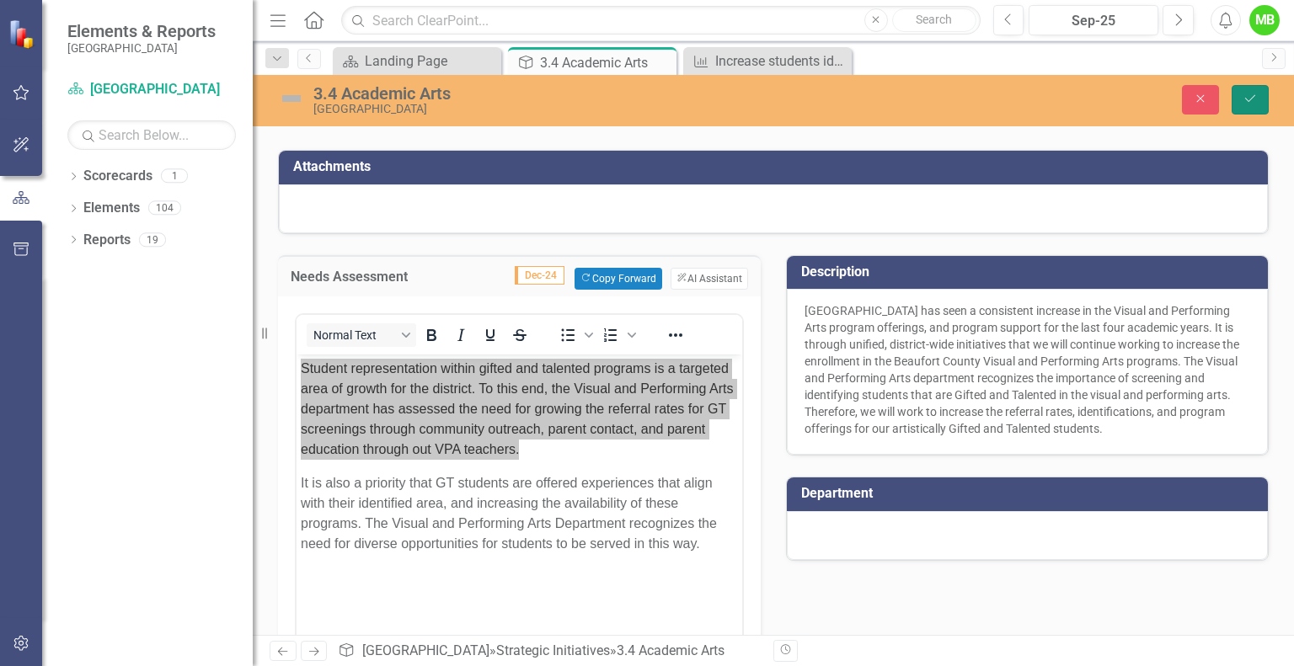
click at [1246, 100] on icon "submit" at bounding box center [1250, 98] width 10 height 7
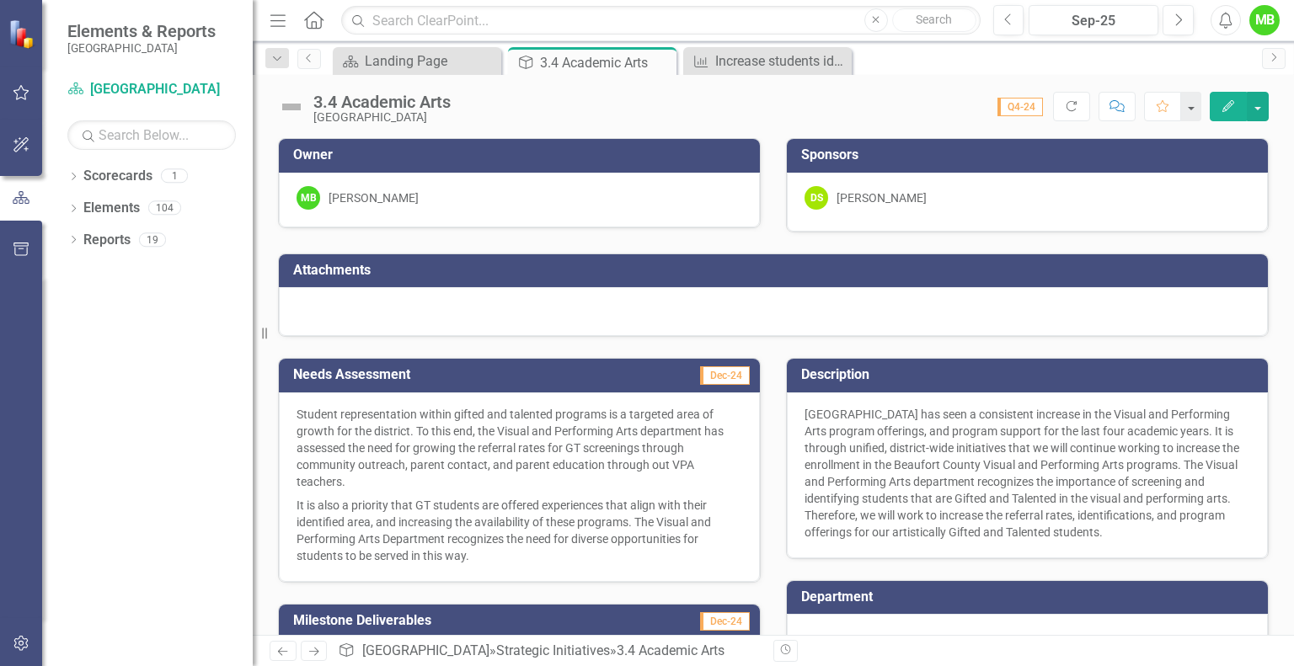
scroll to position [290, 0]
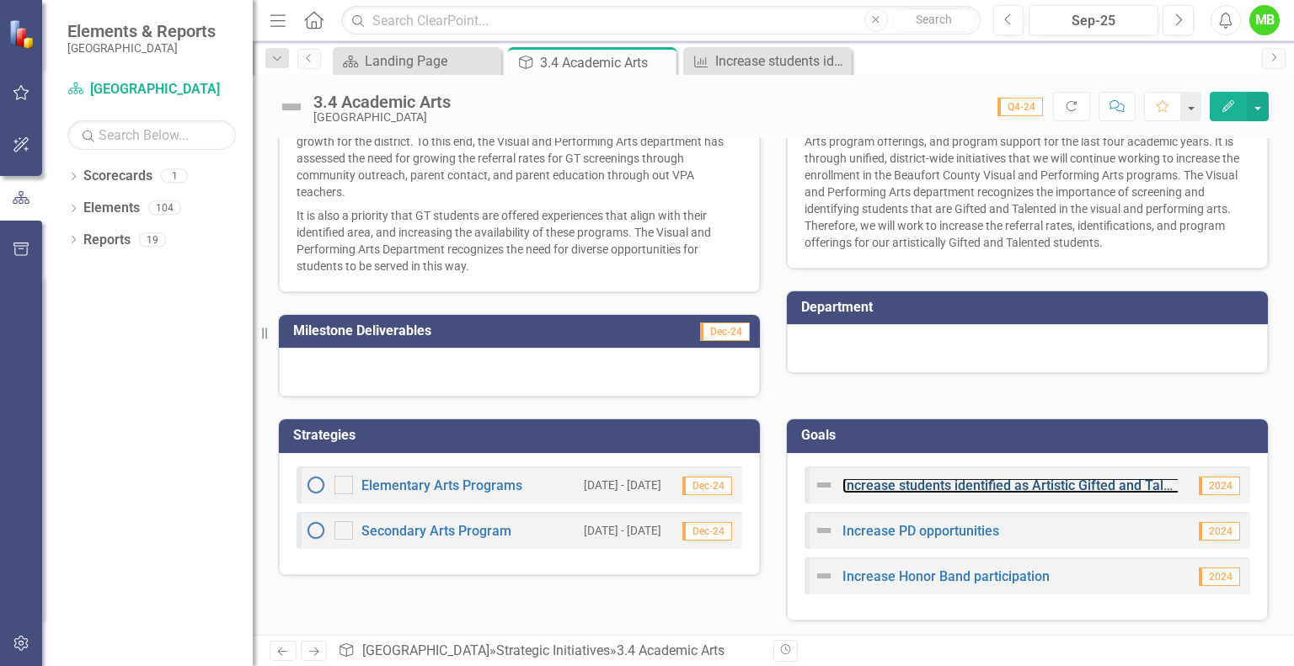
click at [929, 485] on link "Increase students identified as Artistic Gifted and Talented" at bounding box center [1019, 486] width 355 height 16
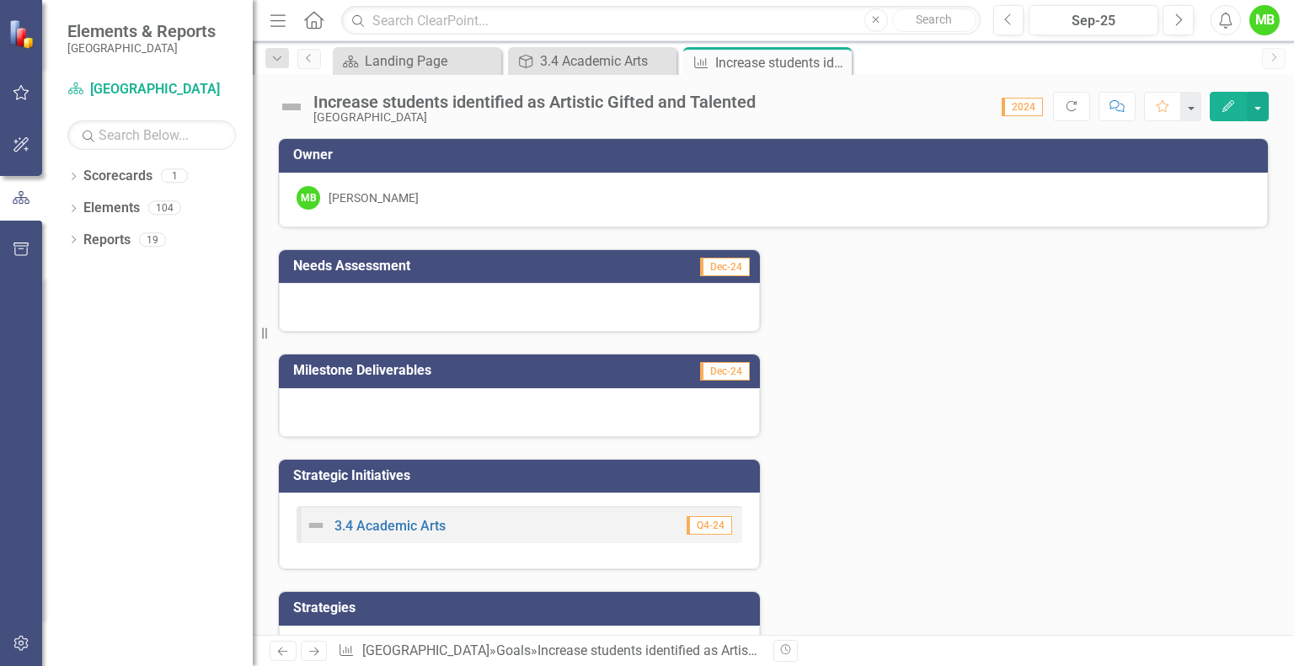
click at [350, 307] on div at bounding box center [519, 307] width 481 height 49
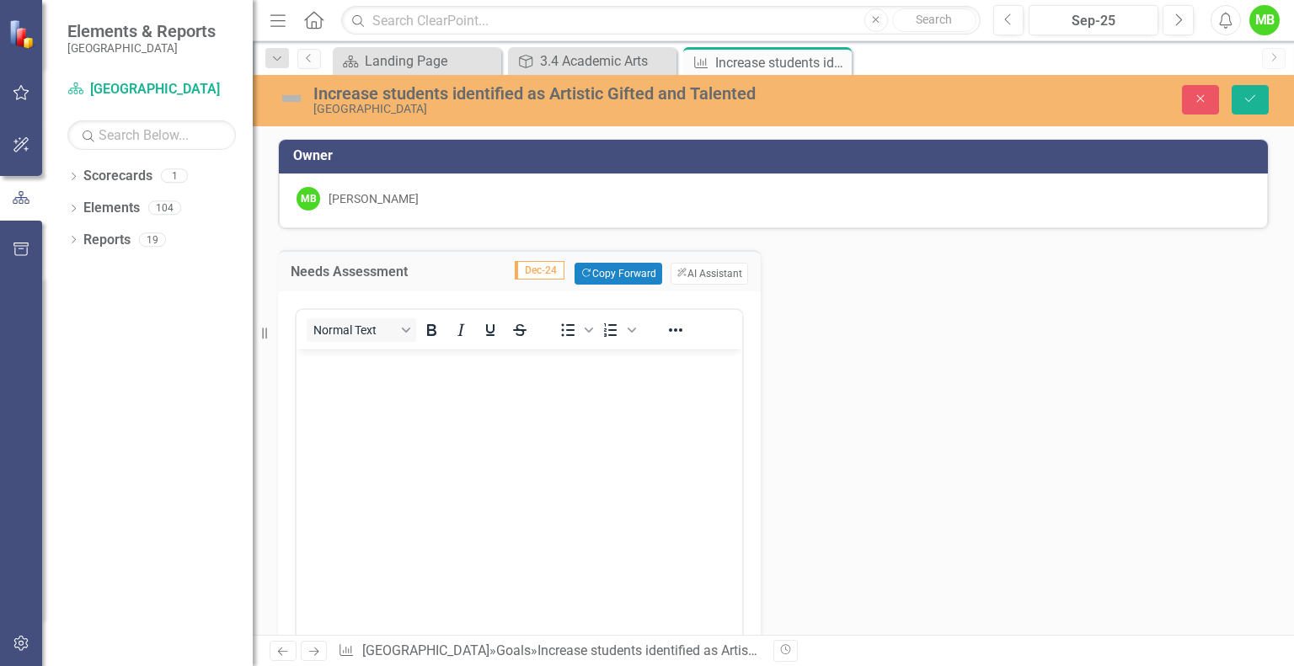
click at [591, 398] on body "Rich Text Area. Press ALT-0 for help." at bounding box center [519, 476] width 446 height 253
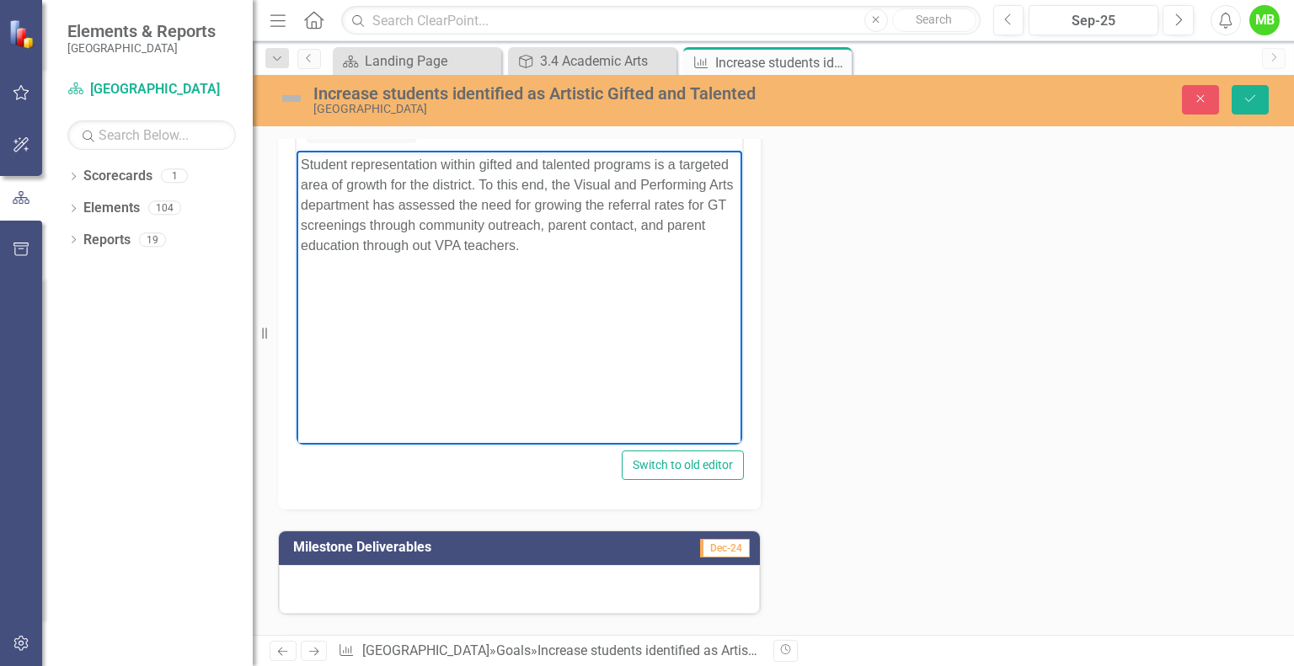
scroll to position [202, 0]
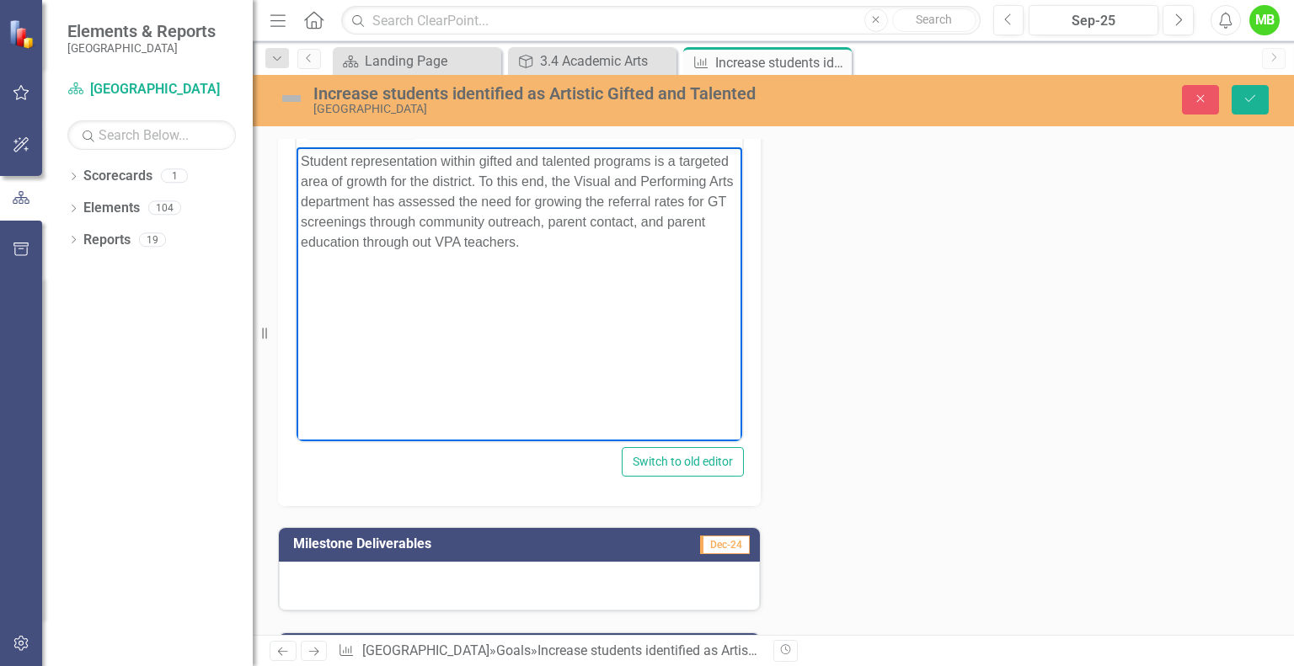
click at [801, 365] on div "Needs Assessment Dec-24 Copy Forward Copy Forward ClearPoint AI AI Assistant No…" at bounding box center [773, 438] width 1016 height 822
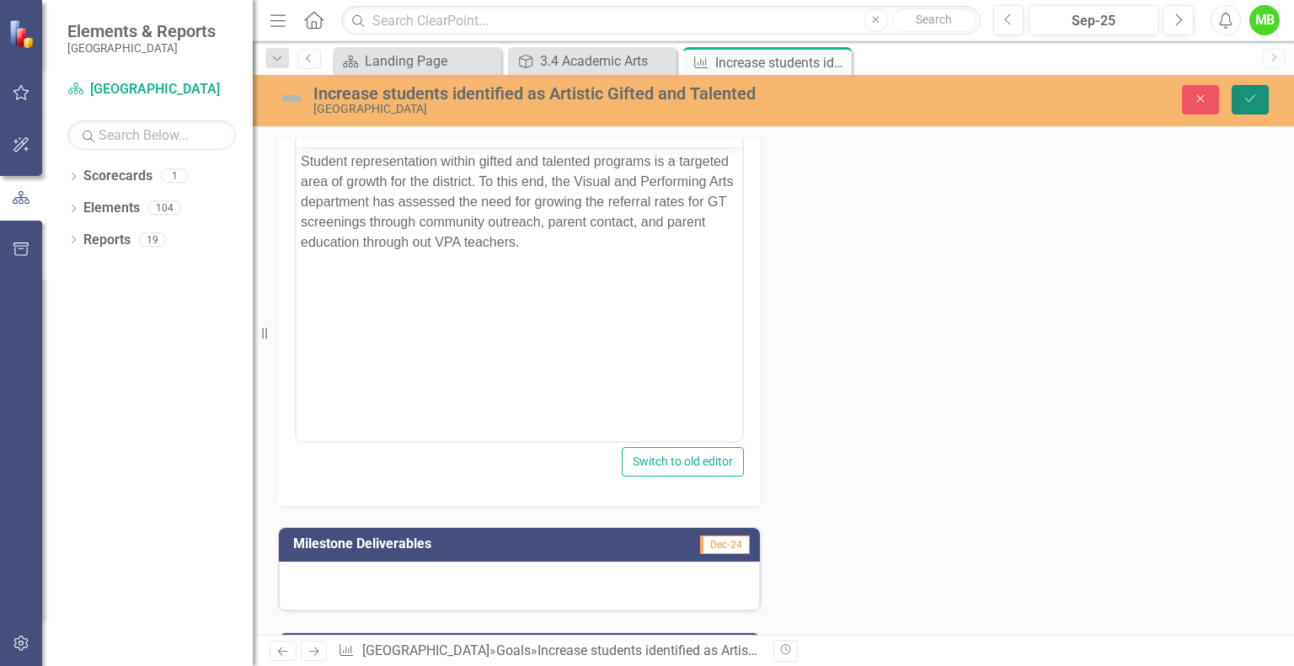
click at [1261, 93] on button "Save" at bounding box center [1249, 99] width 37 height 29
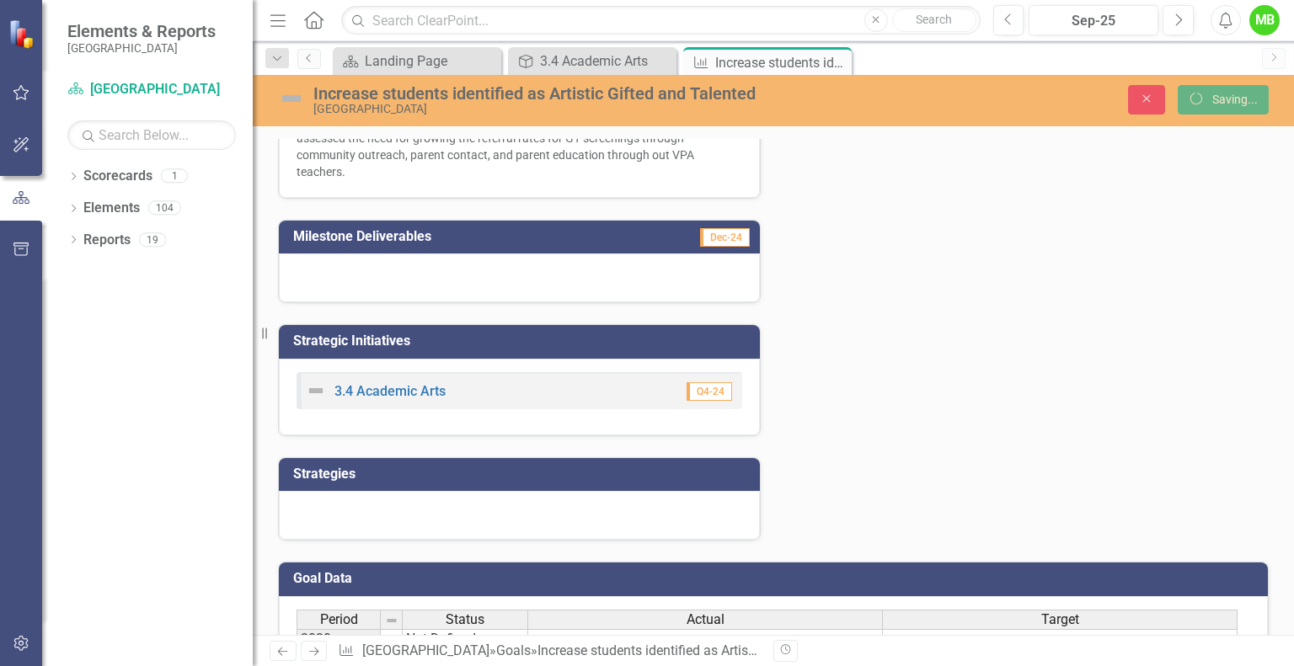
scroll to position [195, 0]
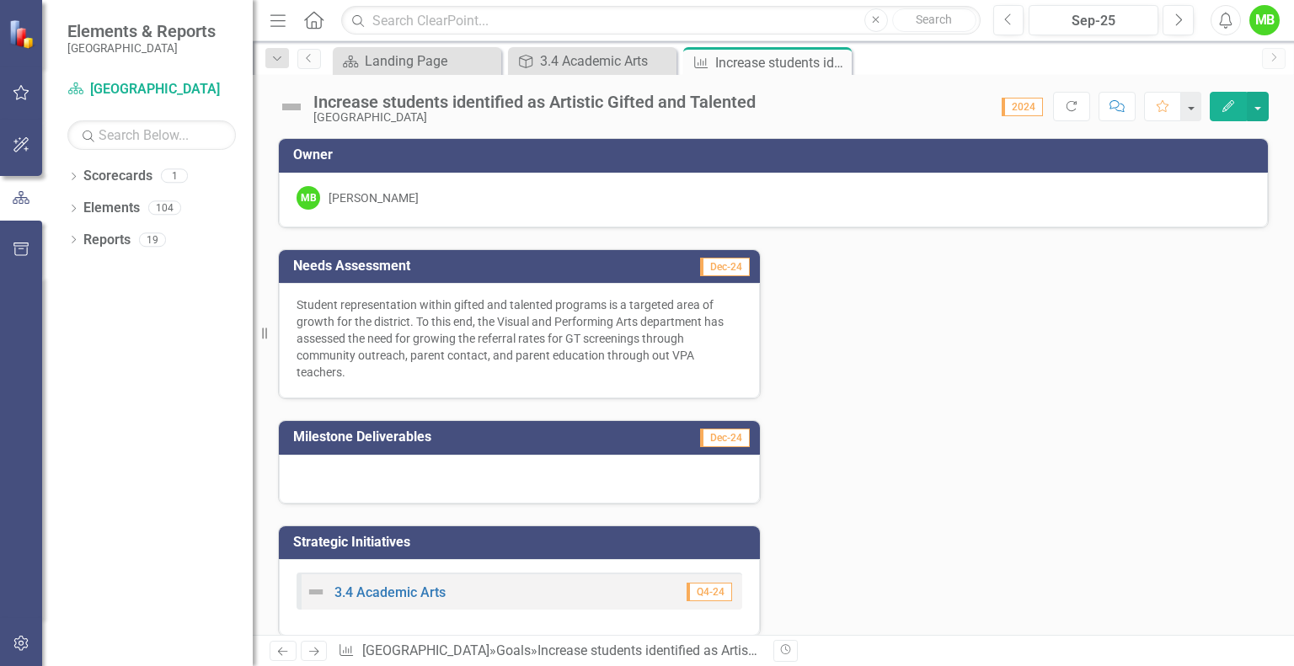
click at [532, 476] on div at bounding box center [519, 479] width 481 height 49
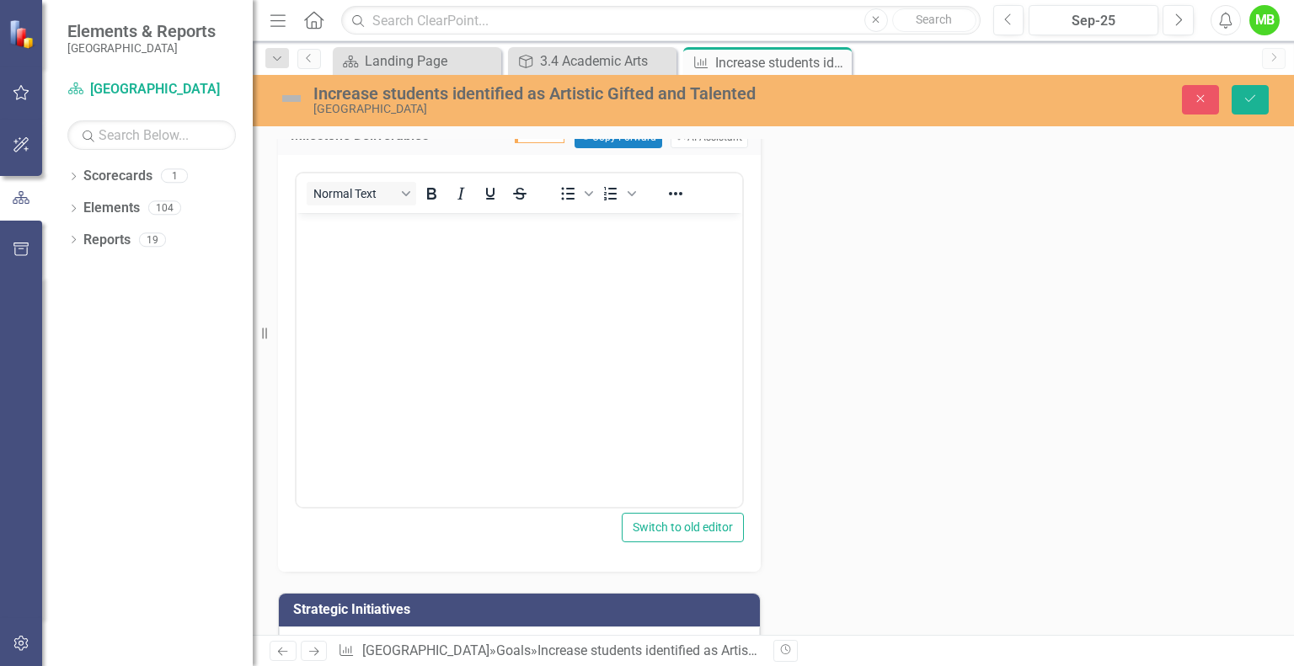
scroll to position [319, 0]
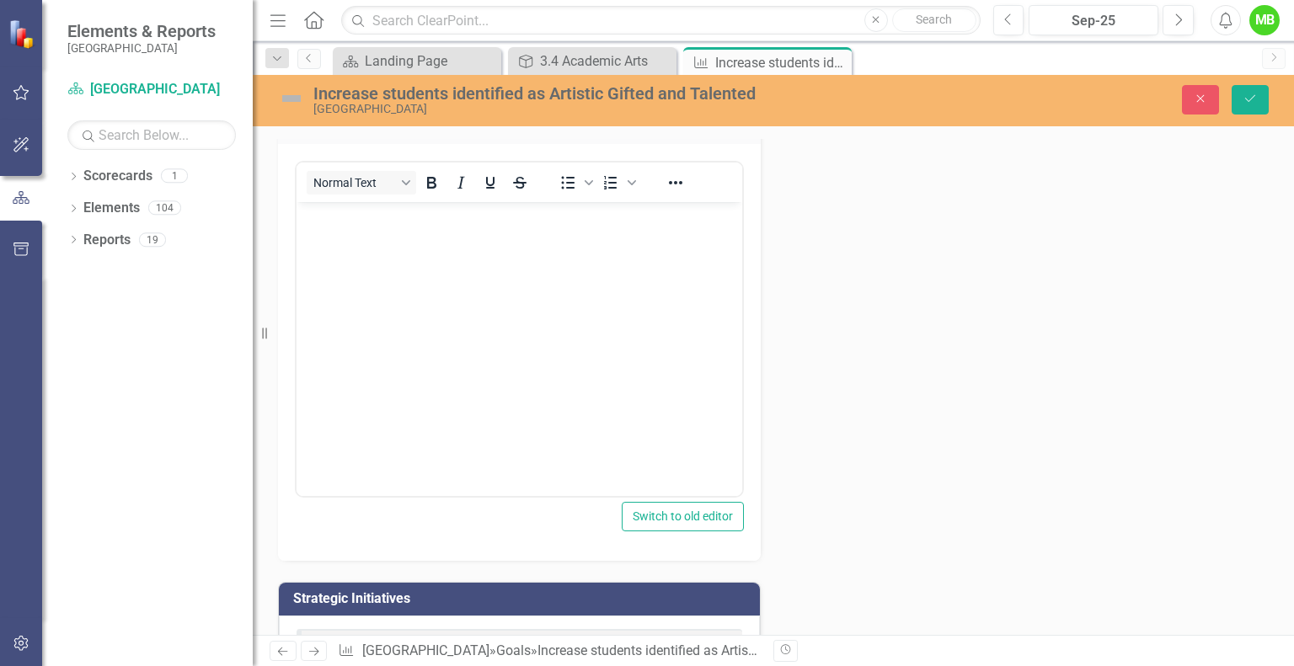
click at [461, 265] on body "Rich Text Area. Press ALT-0 for help." at bounding box center [519, 327] width 446 height 253
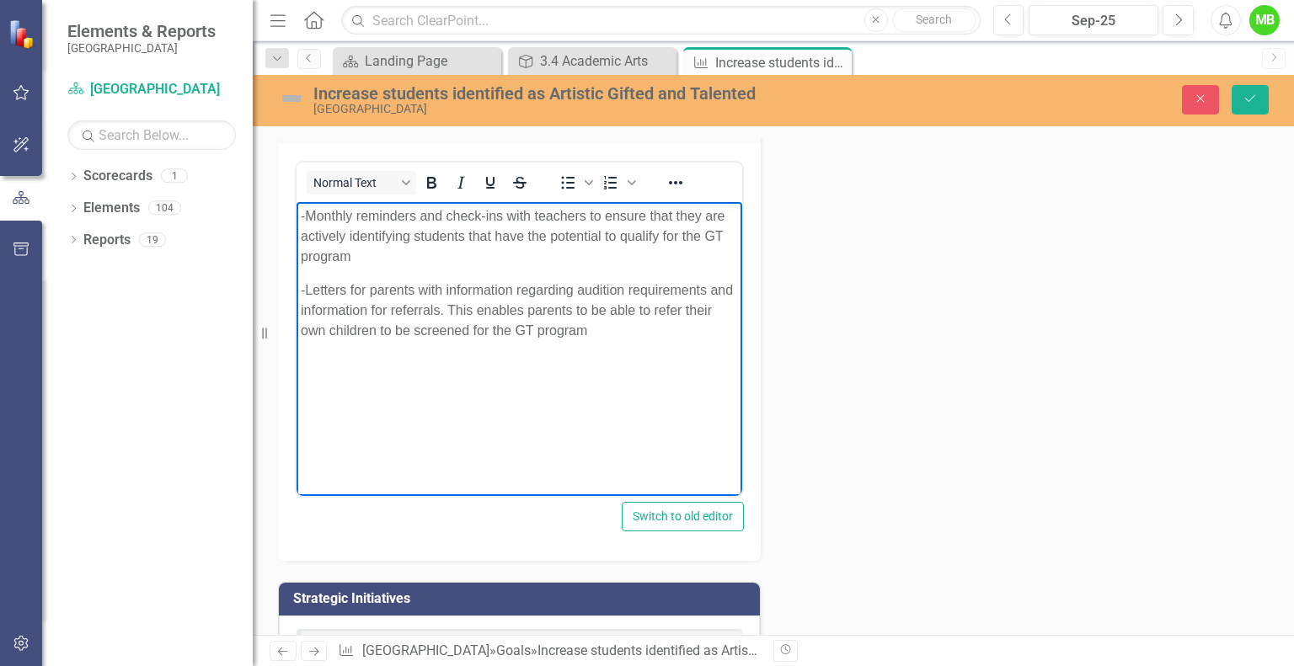
click at [1248, 99] on icon "Save" at bounding box center [1249, 99] width 15 height 12
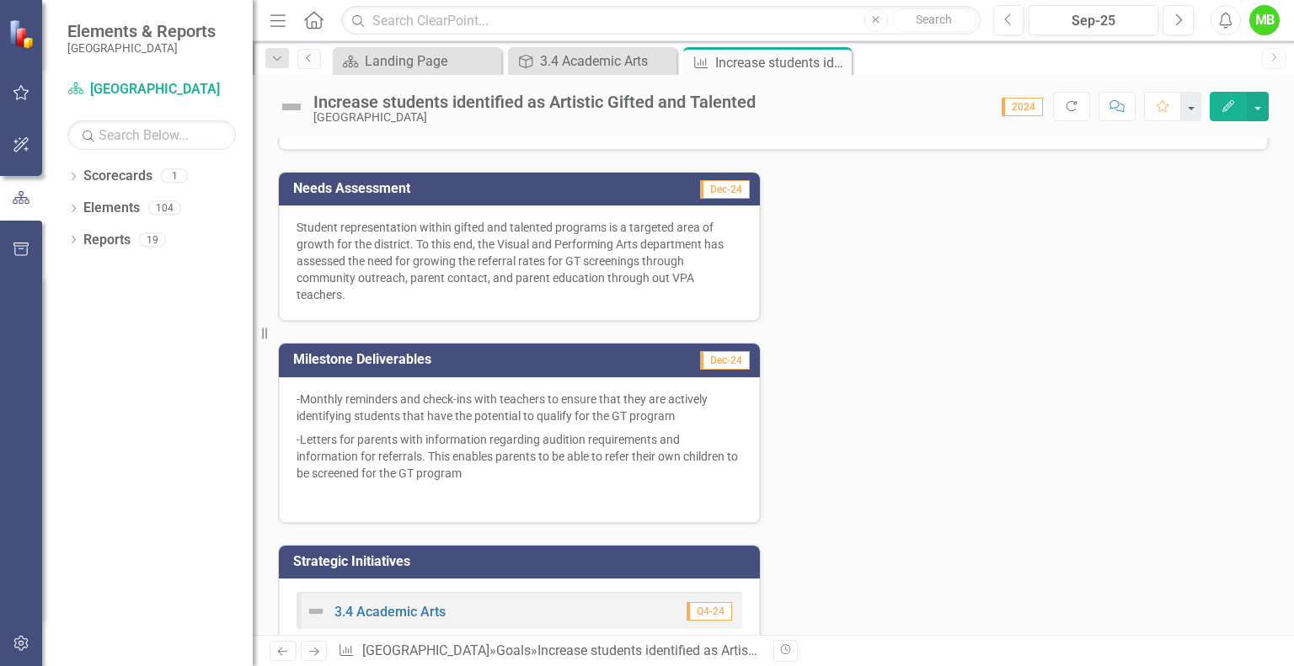
scroll to position [0, 0]
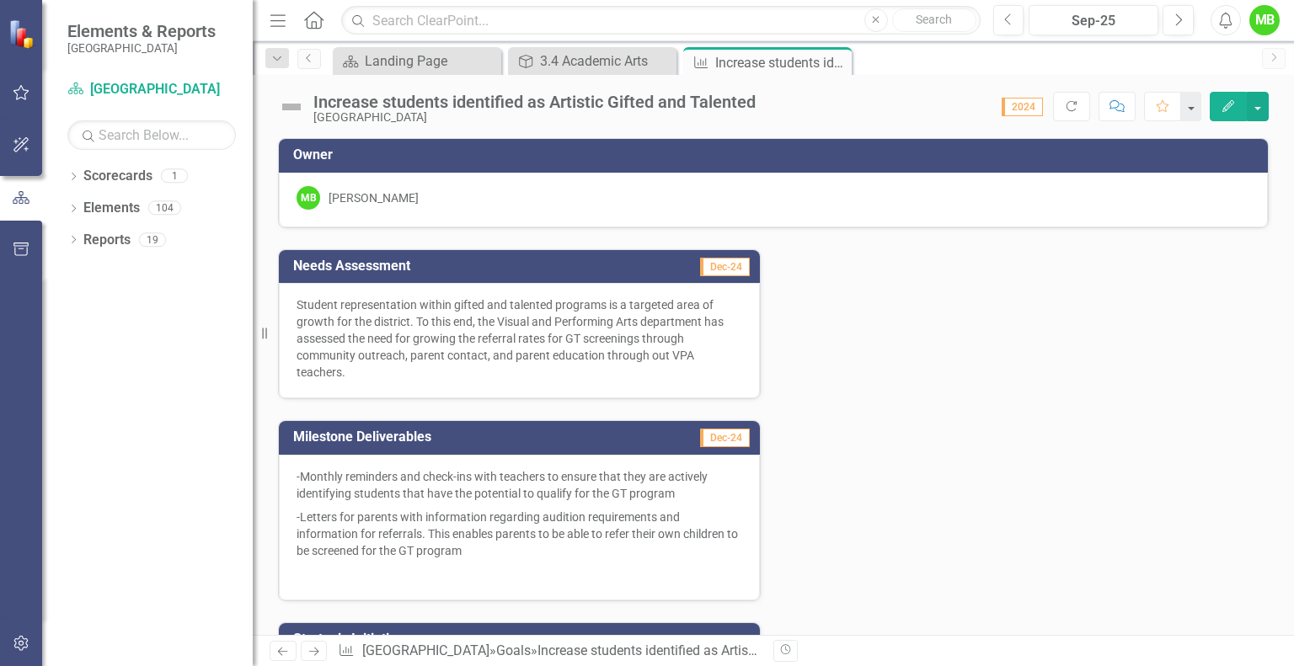
click at [0, 0] on icon "Close" at bounding box center [0, 0] width 0 height 0
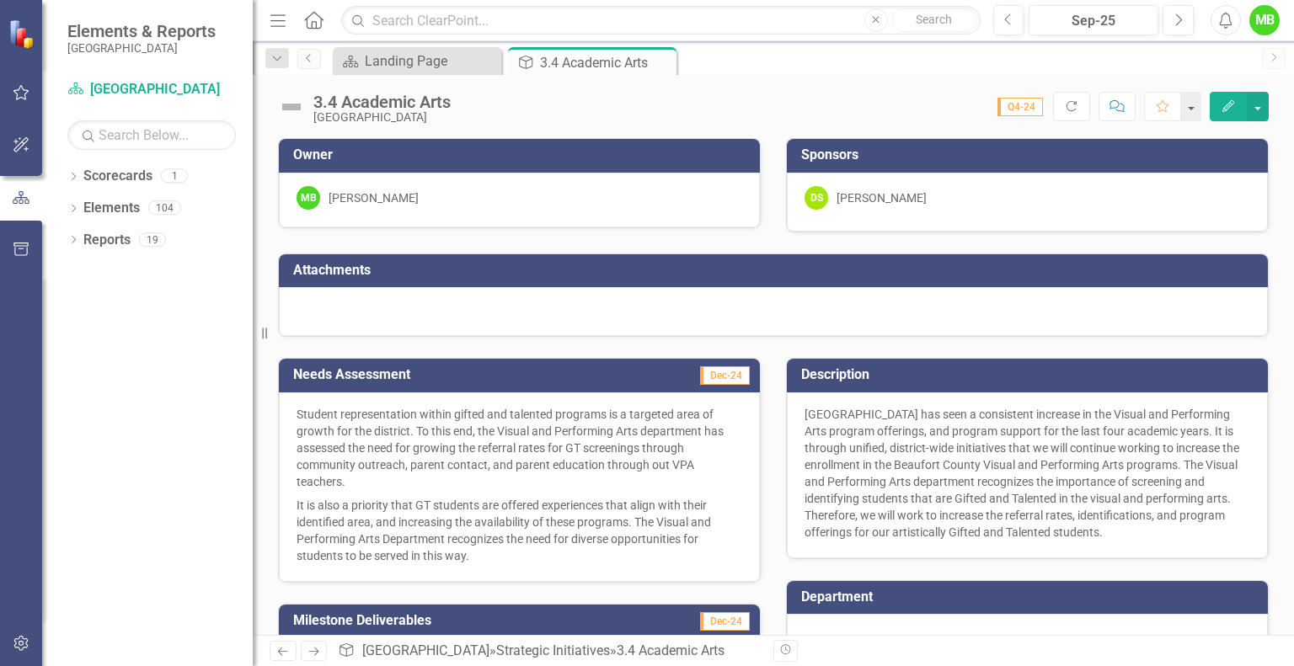
scroll to position [290, 0]
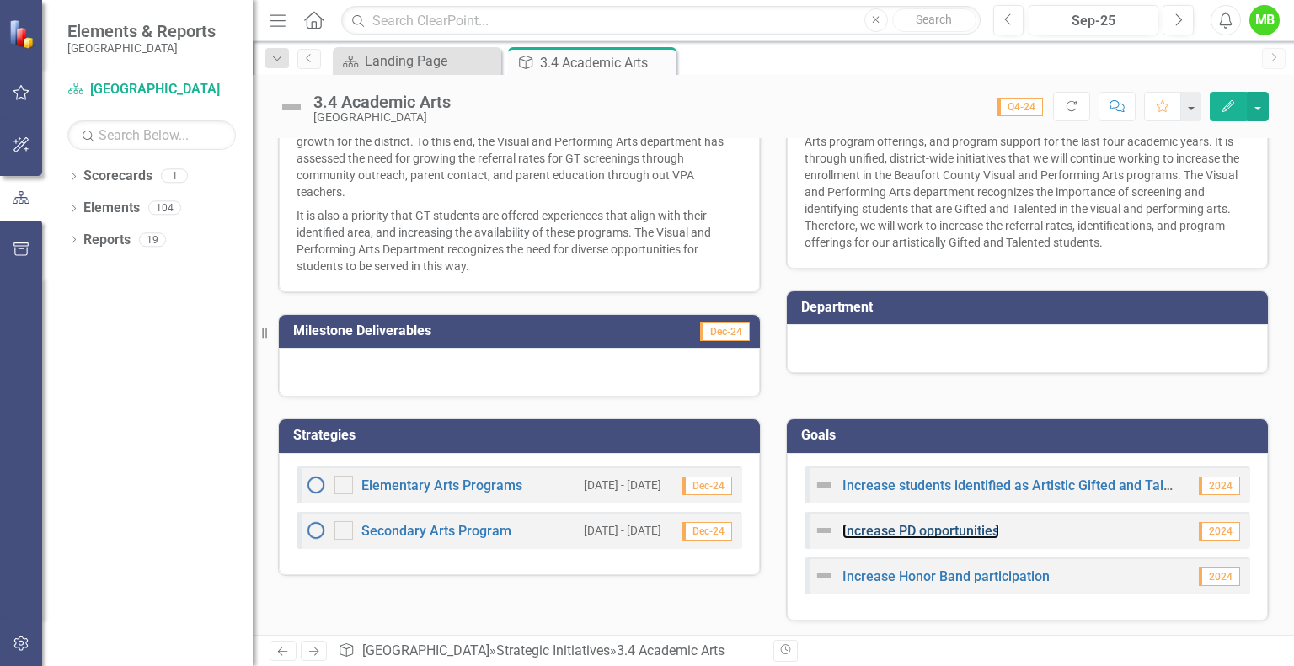
click at [951, 528] on link "Increase PD opportunities" at bounding box center [920, 531] width 157 height 16
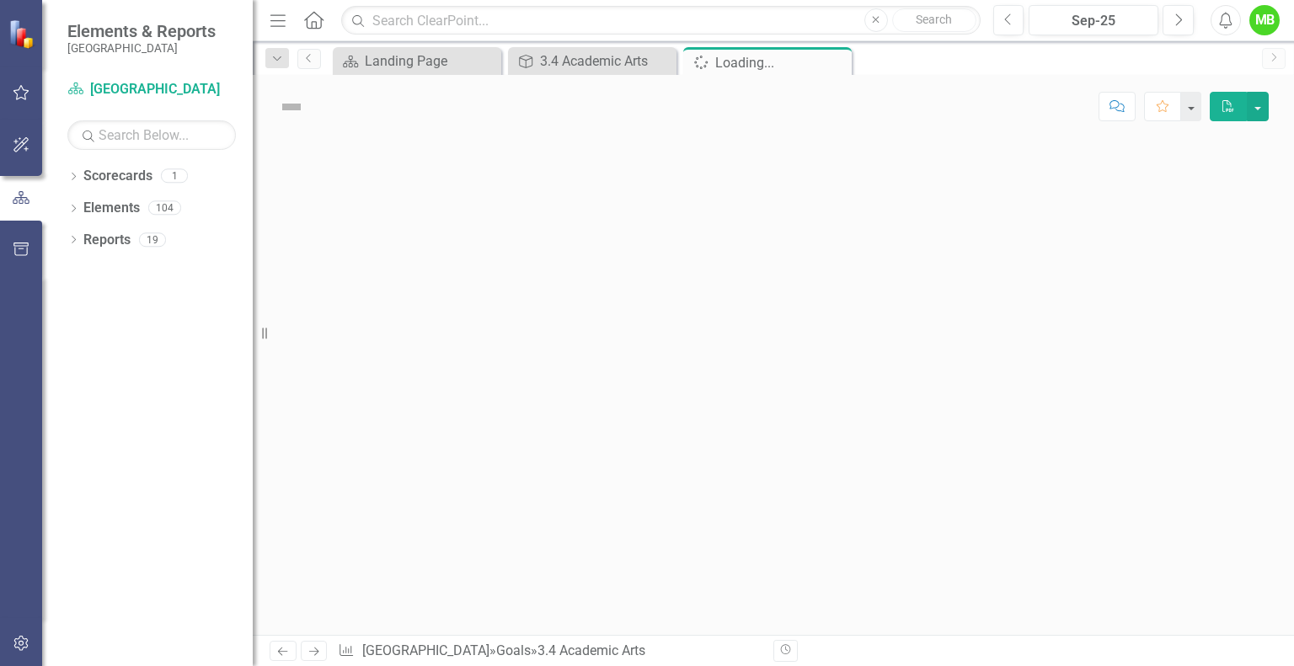
click at [951, 528] on div at bounding box center [773, 386] width 1041 height 497
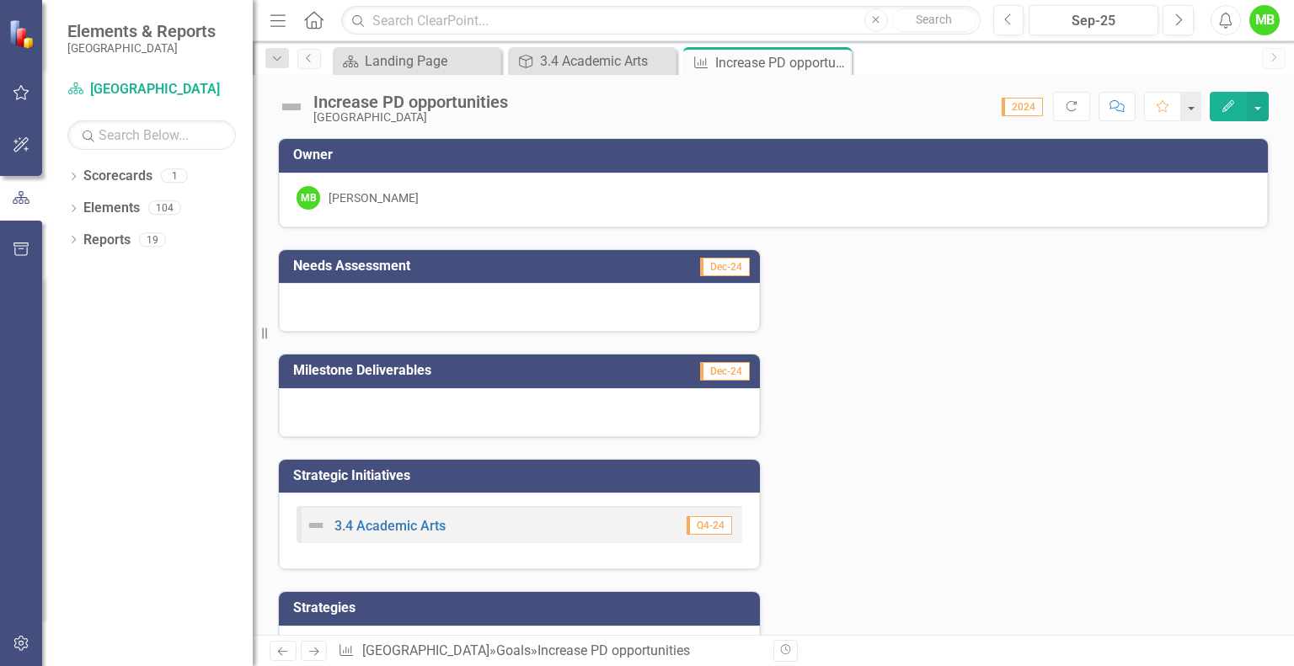
click at [445, 302] on div at bounding box center [519, 307] width 481 height 49
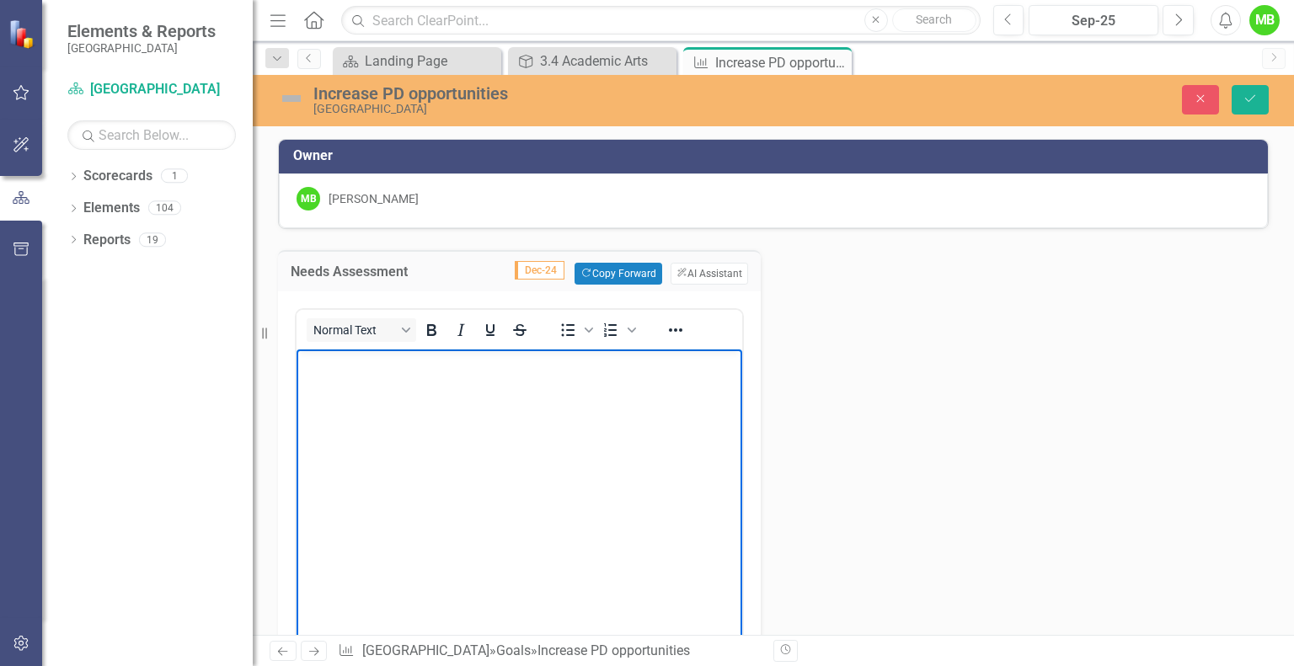
click at [491, 403] on body "Rich Text Area. Press ALT-0 for help." at bounding box center [519, 476] width 446 height 253
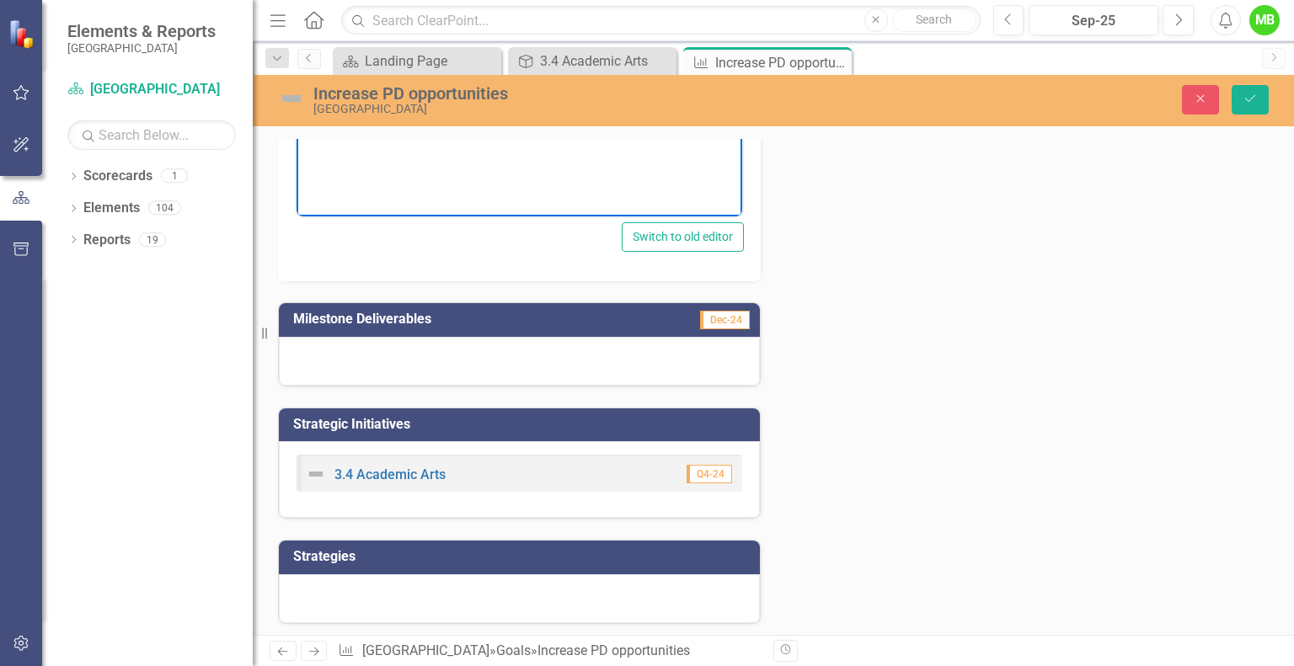
scroll to position [438, 0]
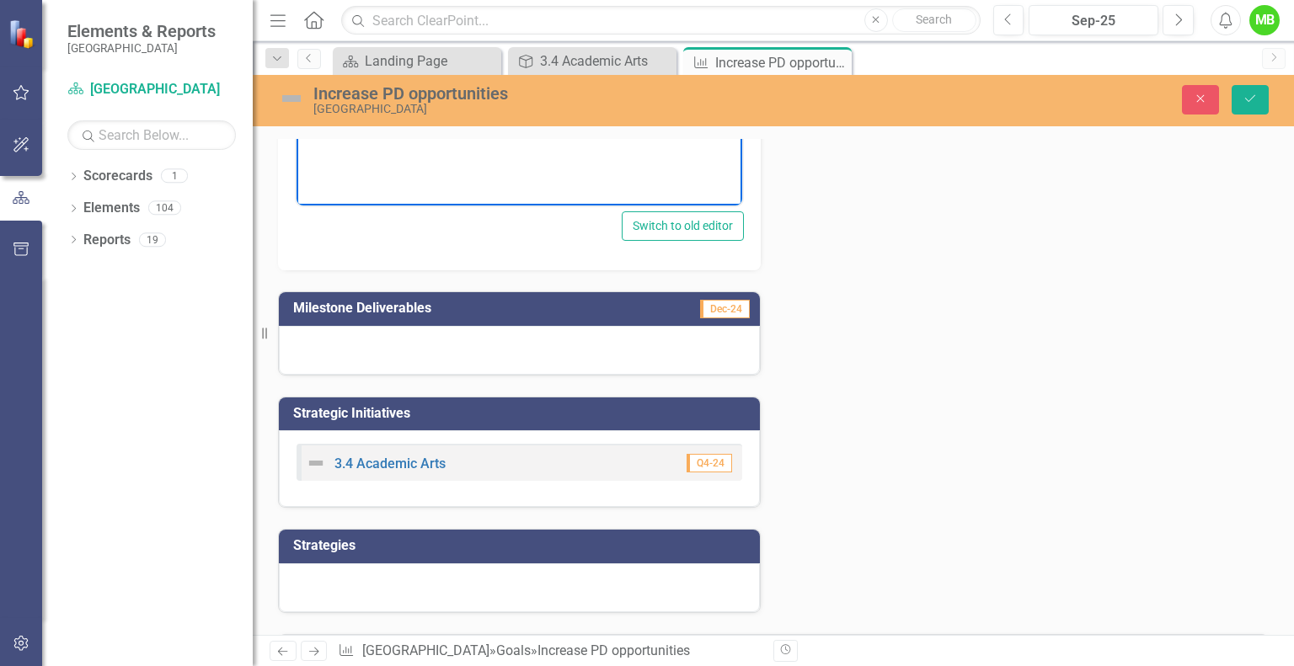
click at [444, 350] on div at bounding box center [519, 350] width 481 height 49
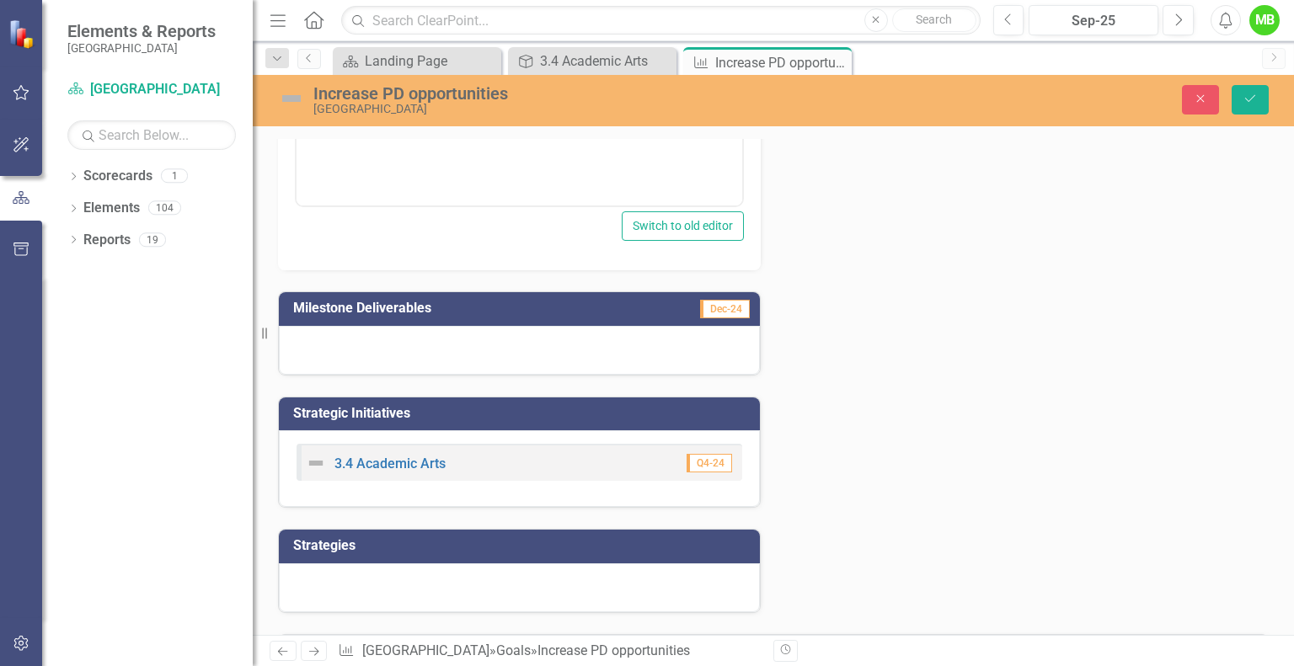
click at [444, 350] on div at bounding box center [519, 350] width 481 height 49
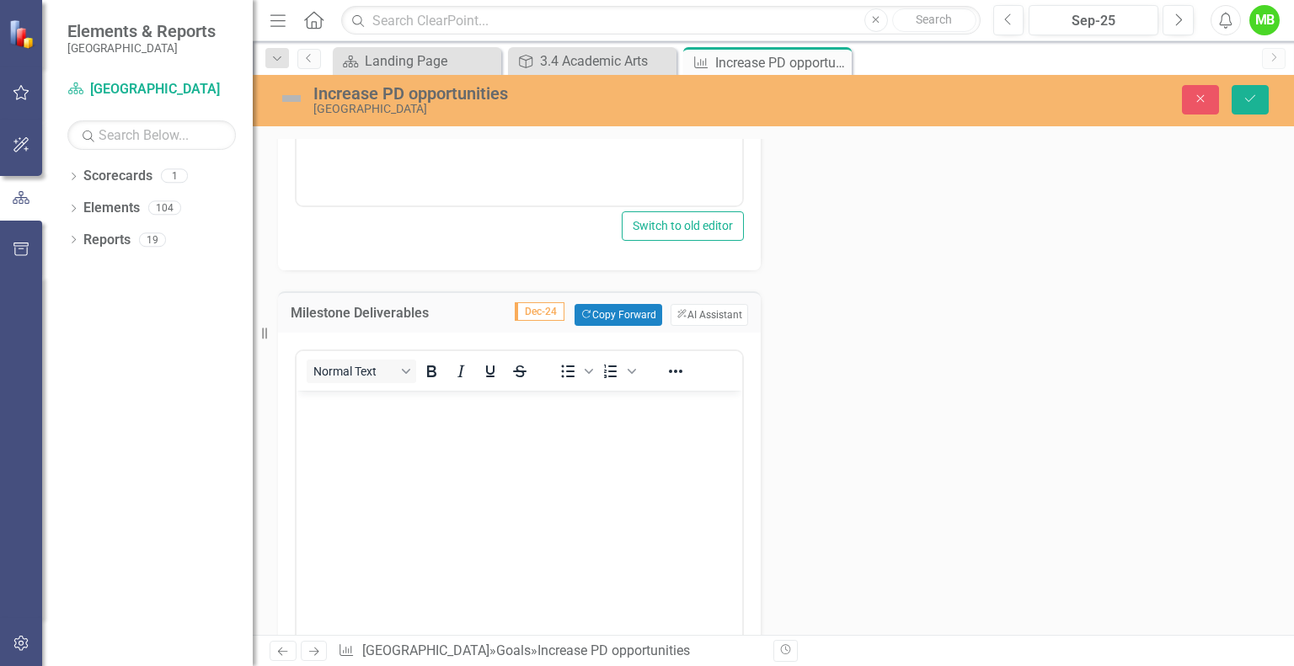
scroll to position [0, 0]
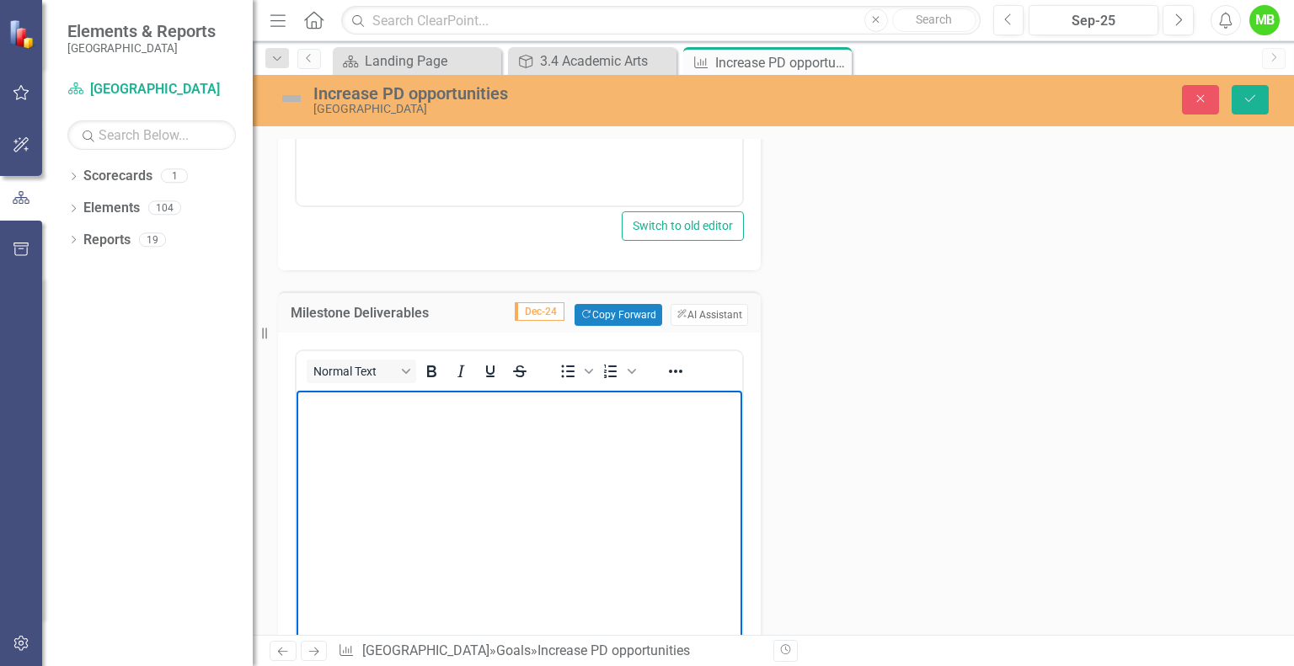
click at [446, 433] on body "Rich Text Area. Press ALT-0 for help." at bounding box center [519, 517] width 446 height 253
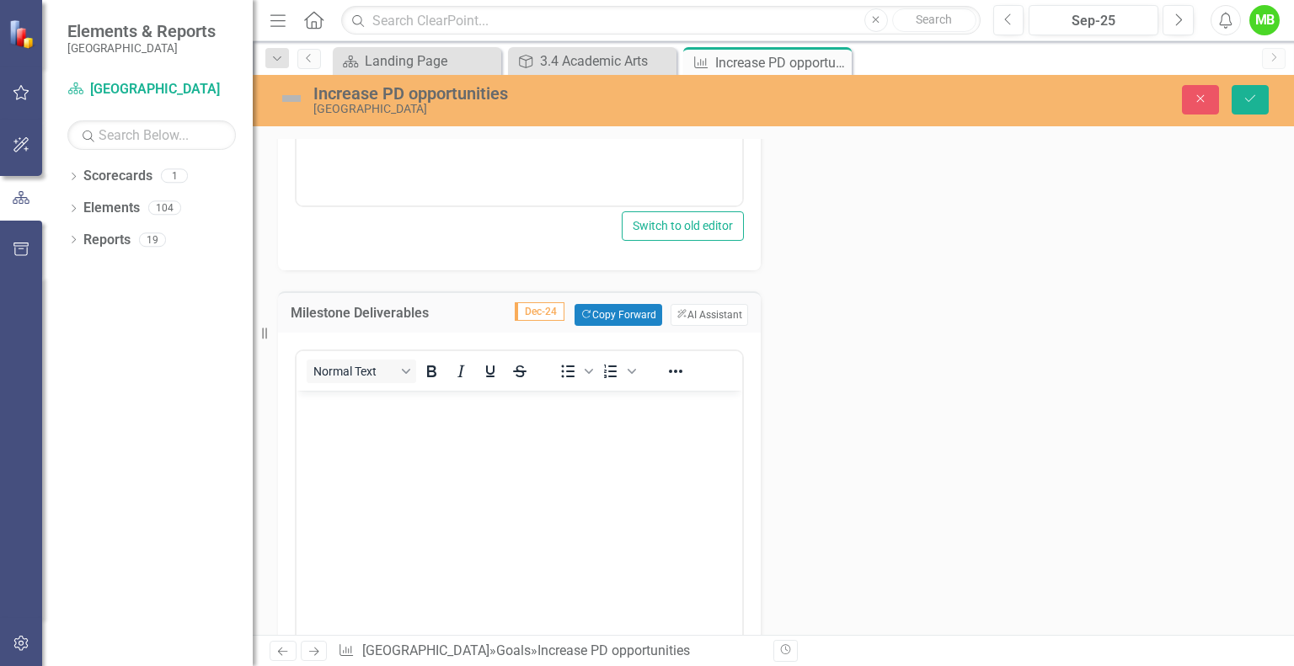
click at [857, 432] on div "Needs Assessment Dec-24 Copy Forward Copy Forward ClearPoint AI AI Assistant No…" at bounding box center [773, 389] width 1016 height 1196
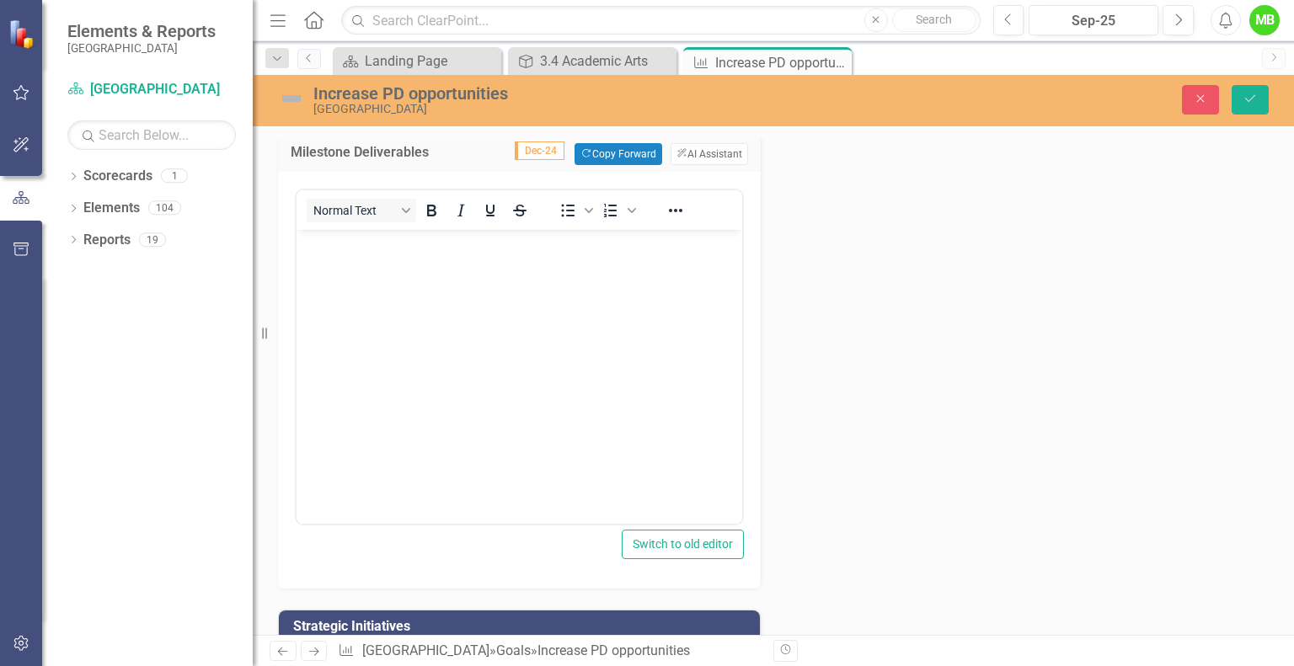
scroll to position [603, 0]
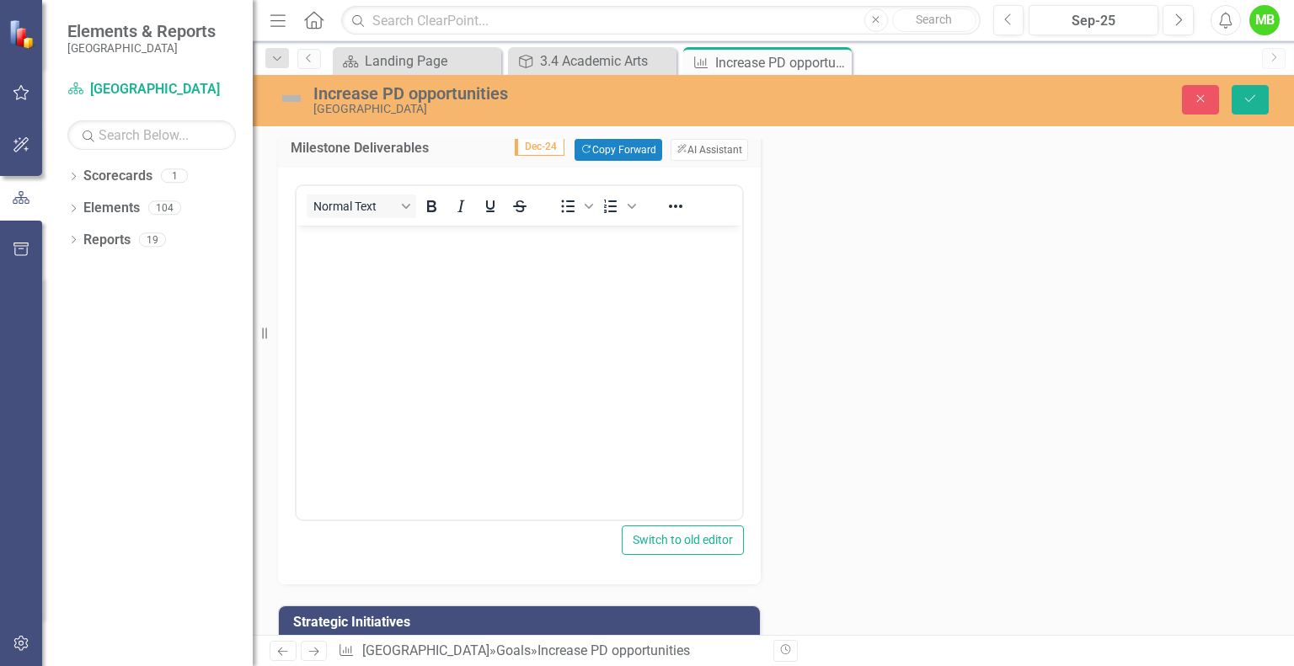
click at [791, 488] on div "Needs Assessment Dec-24 Copy Forward Copy Forward ClearPoint AI AI Assistant No…" at bounding box center [773, 224] width 1016 height 1196
click at [1213, 97] on button "Close" at bounding box center [1200, 99] width 37 height 29
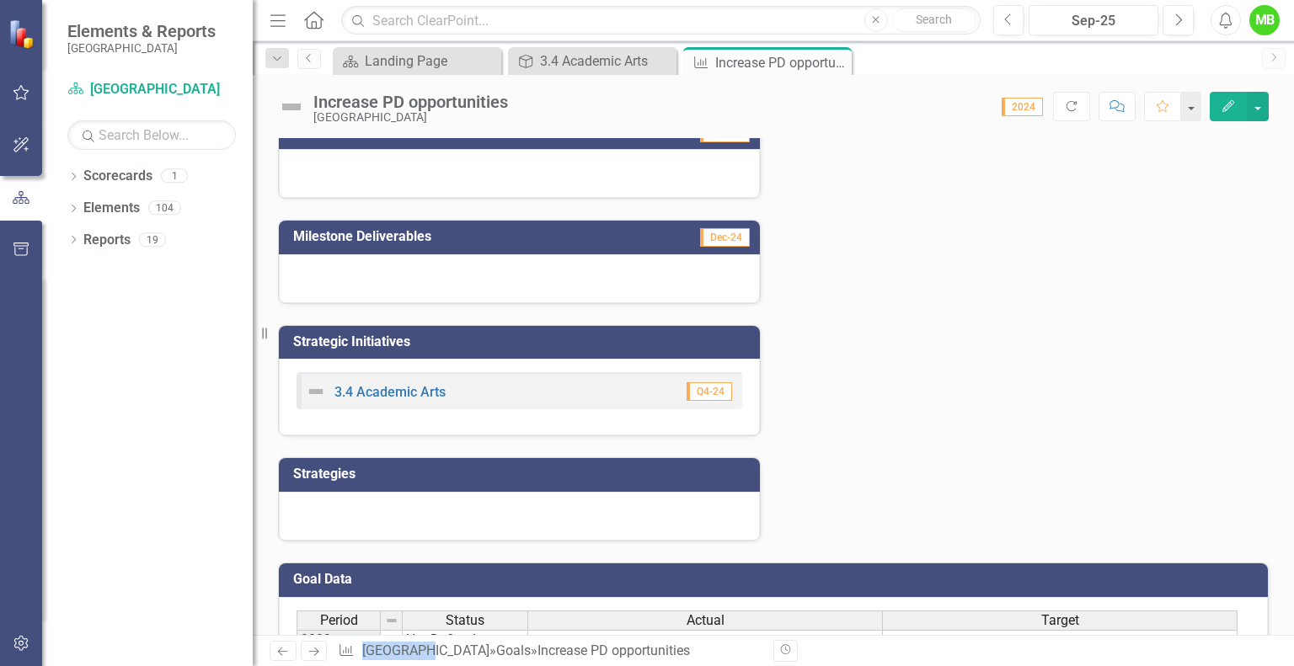
scroll to position [132, 0]
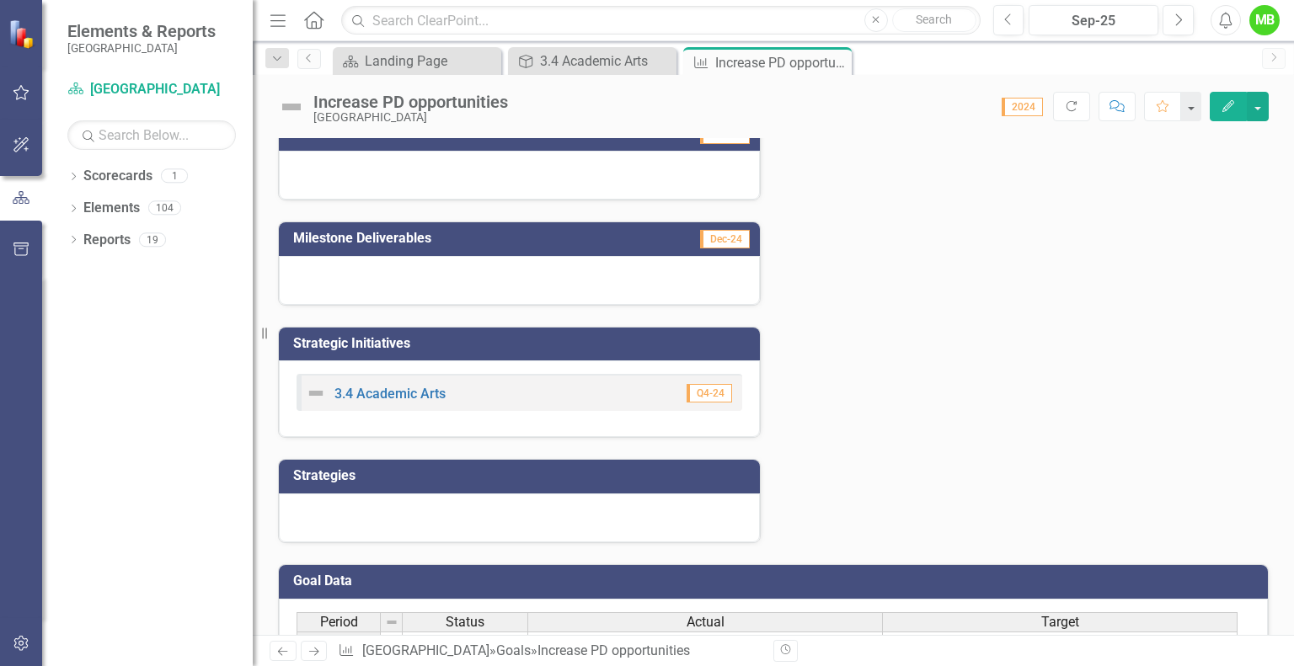
click at [824, 342] on div "Needs Assessment Dec-24 Milestone Deliverables Dec-24 Strategic Initiatives 3.4…" at bounding box center [773, 319] width 1016 height 447
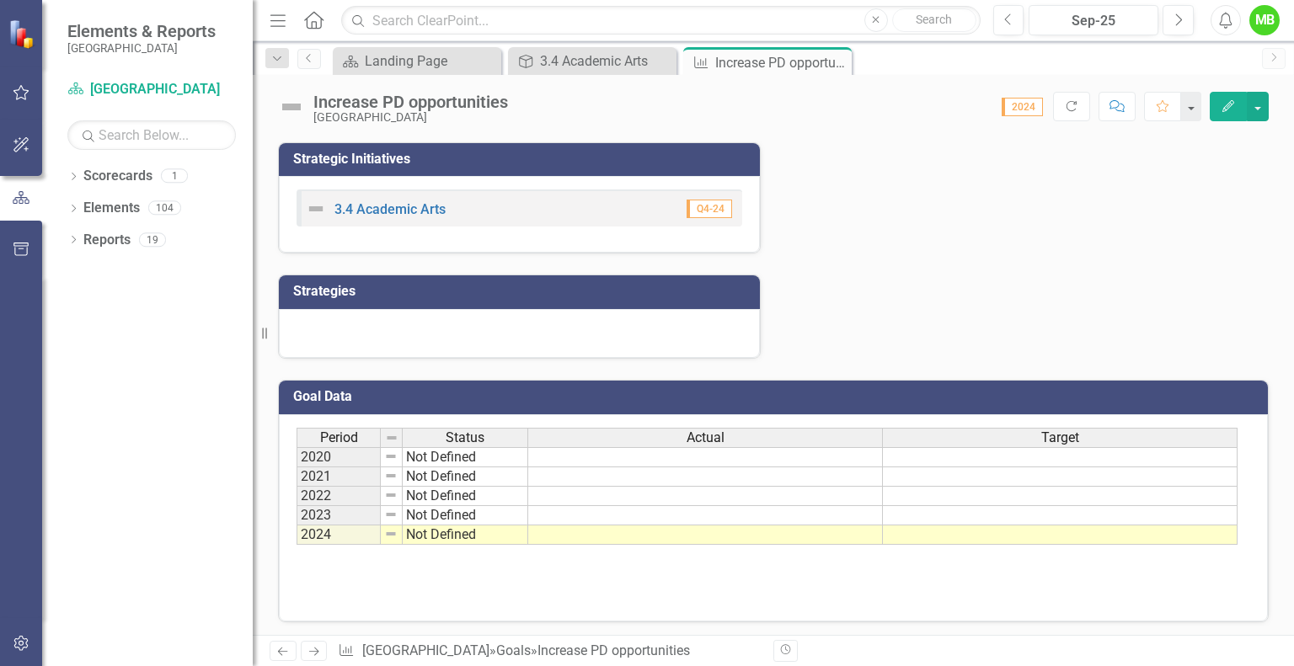
scroll to position [0, 0]
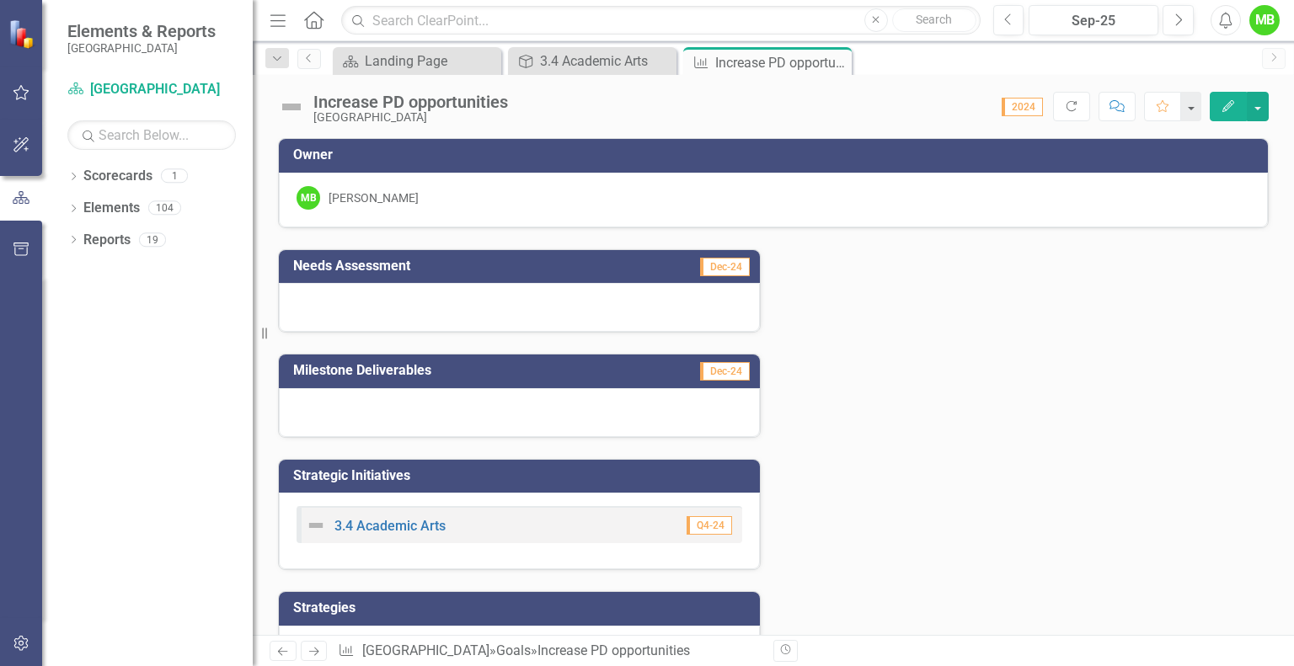
click at [564, 311] on div at bounding box center [519, 307] width 481 height 49
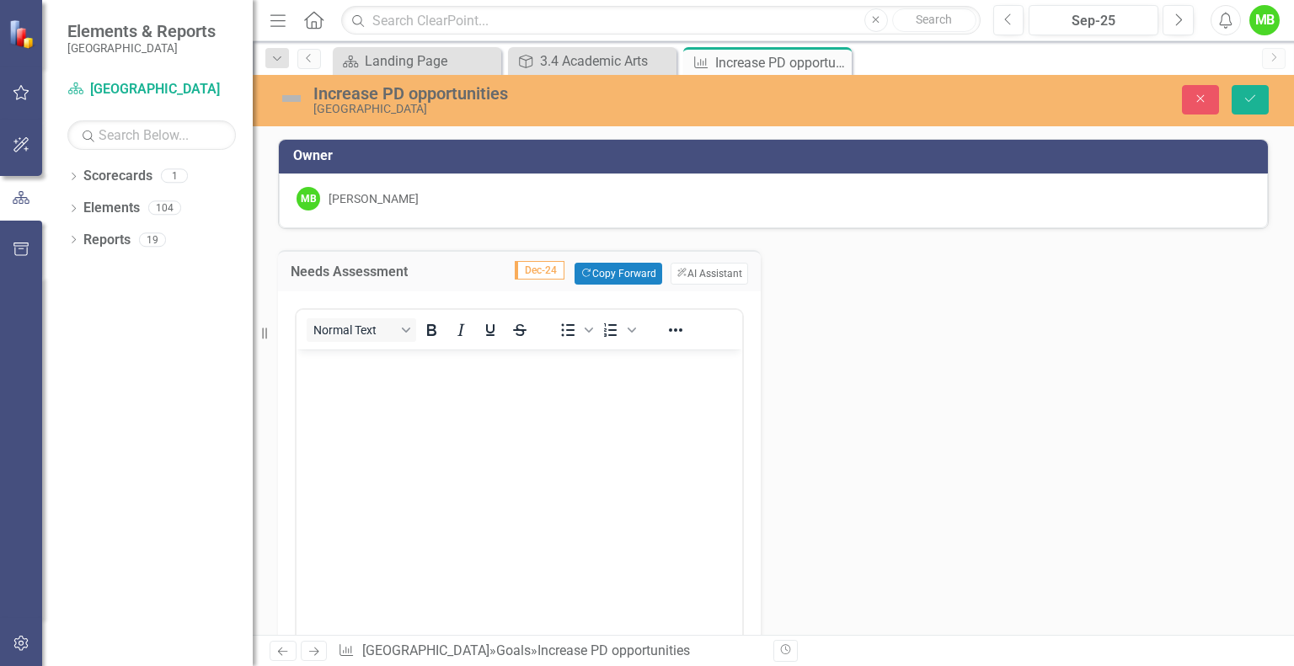
click at [853, 410] on div "Needs Assessment Dec-24 Copy Forward Copy Forward ClearPoint AI AI Assistant No…" at bounding box center [773, 640] width 1016 height 822
click at [1192, 105] on button "Close" at bounding box center [1200, 99] width 37 height 29
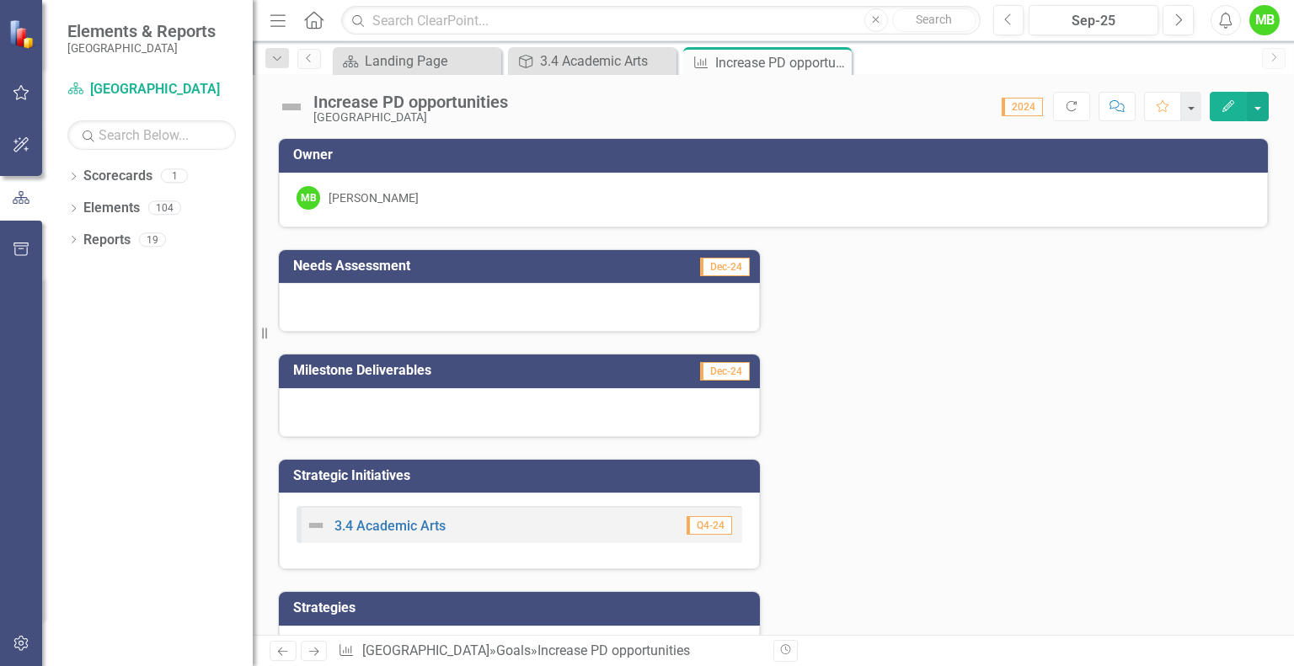
click at [0, 0] on icon "Close" at bounding box center [0, 0] width 0 height 0
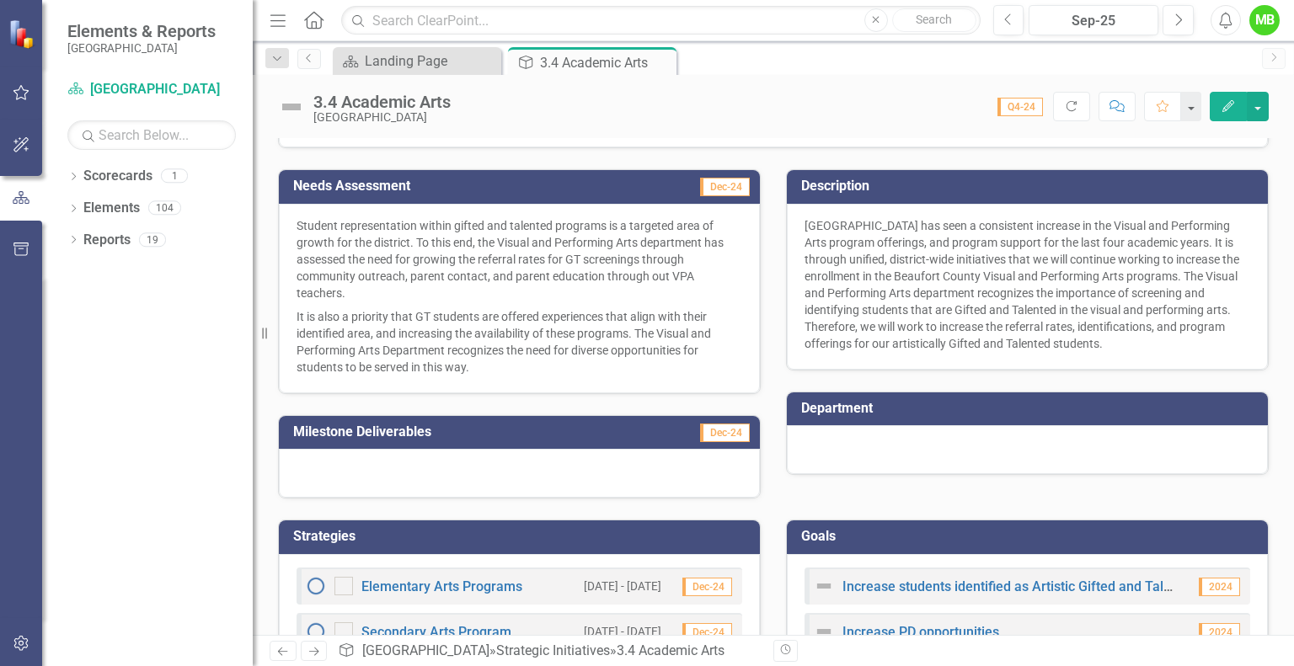
scroll to position [290, 0]
